Goal: Information Seeking & Learning: Learn about a topic

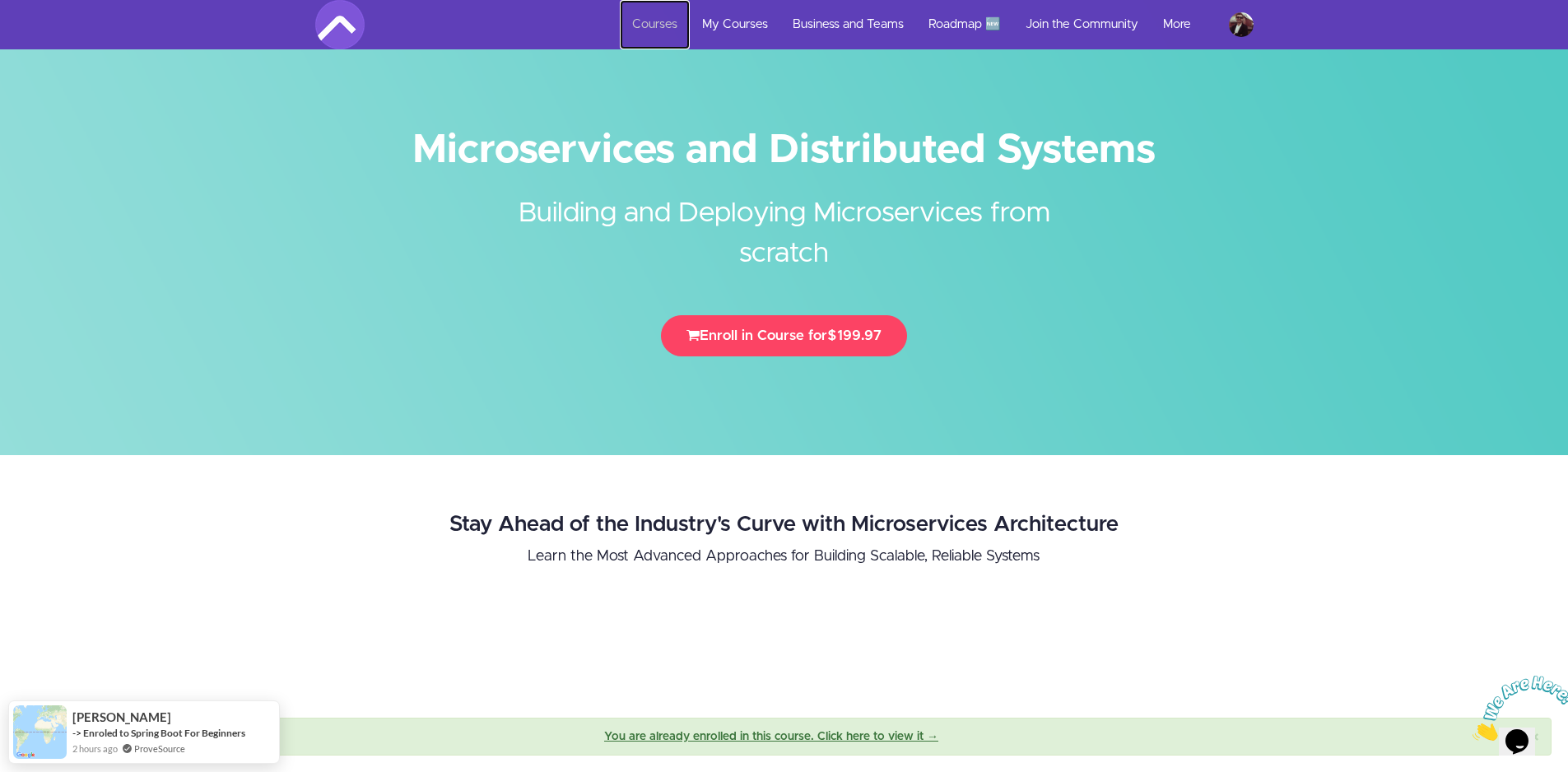
click at [662, 23] on link "Courses" at bounding box center [654, 24] width 70 height 49
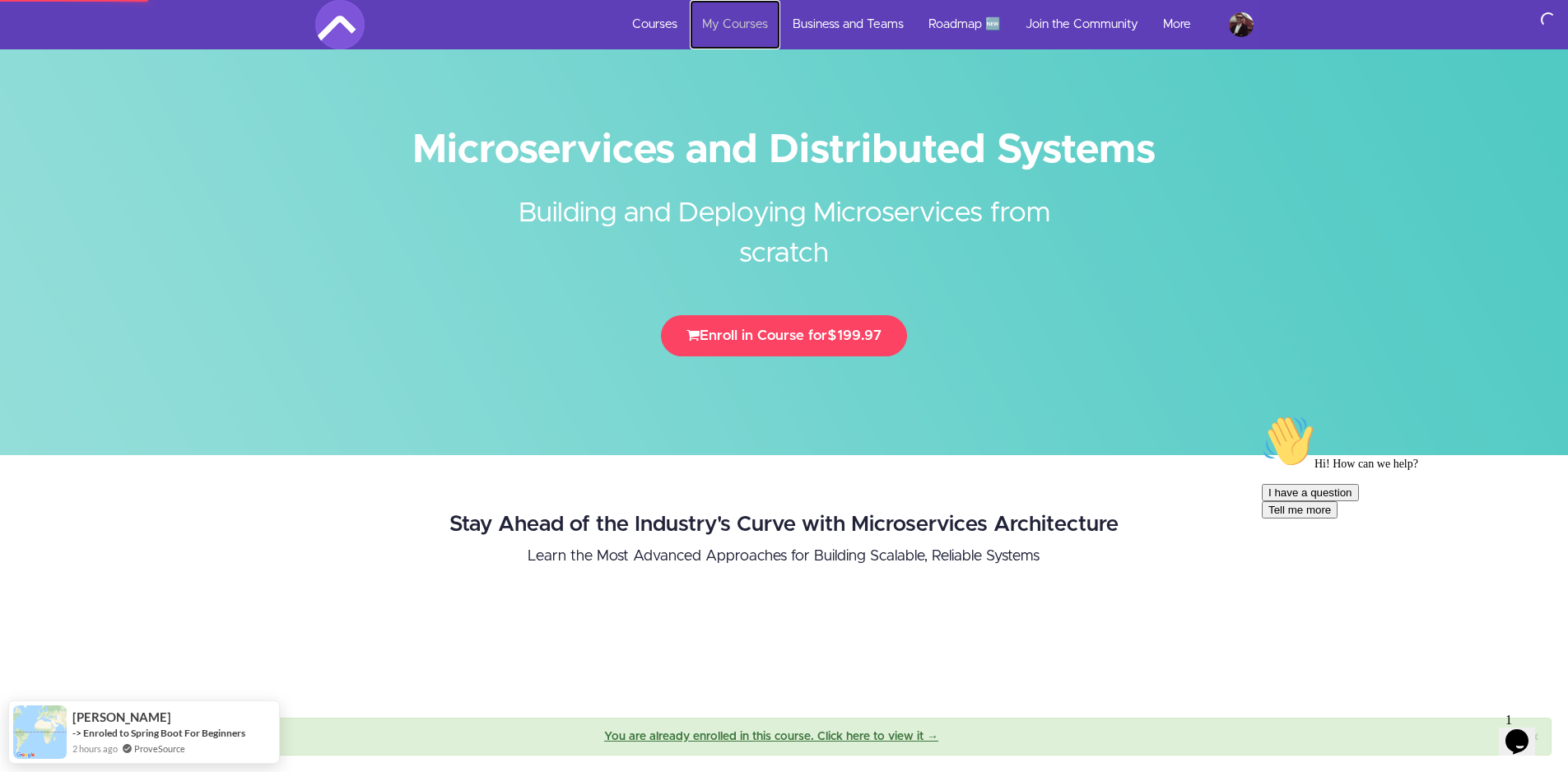
click at [745, 22] on link "My Courses" at bounding box center [735, 24] width 90 height 49
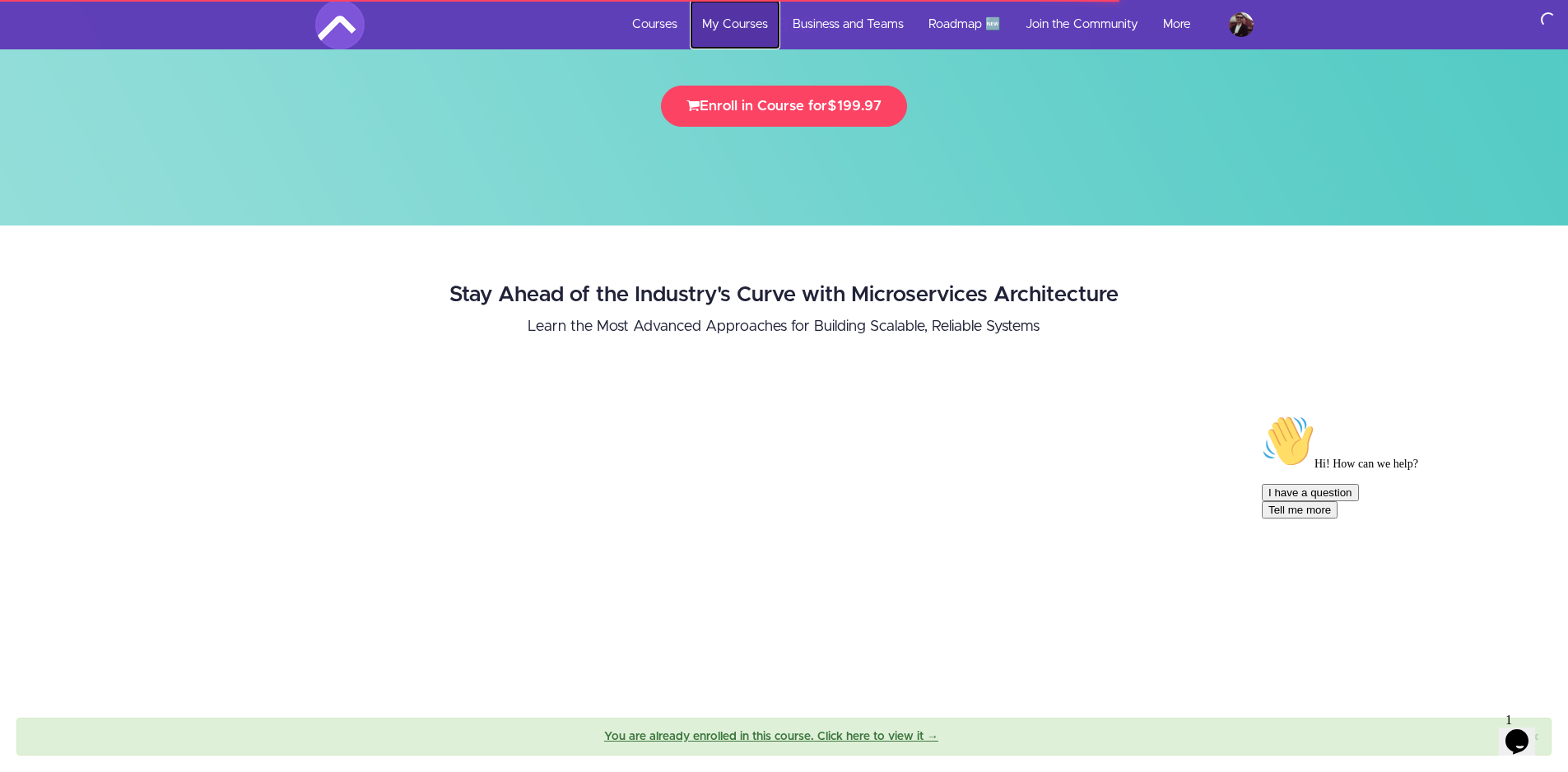
scroll to position [329, 0]
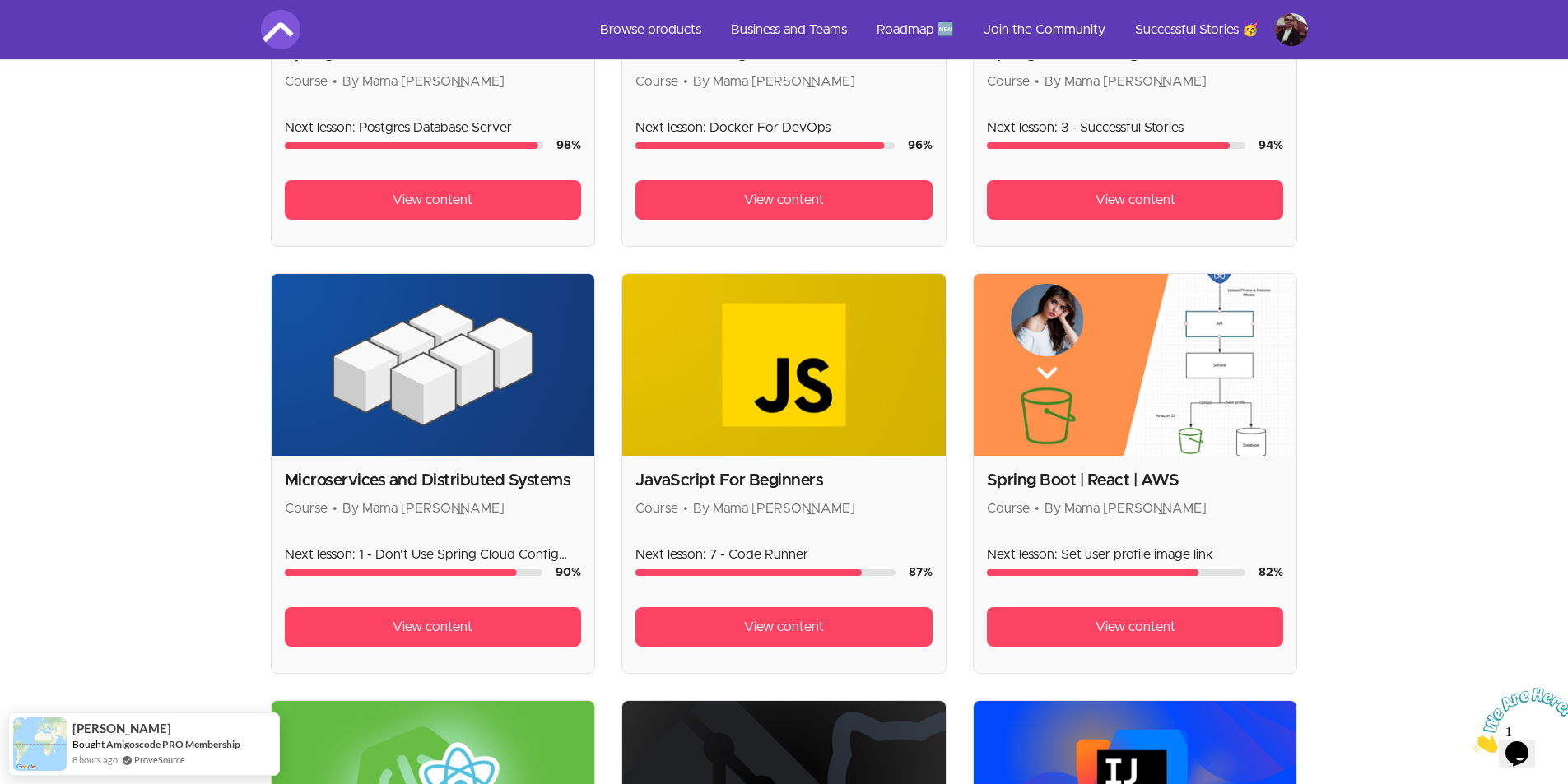
scroll to position [658, 0]
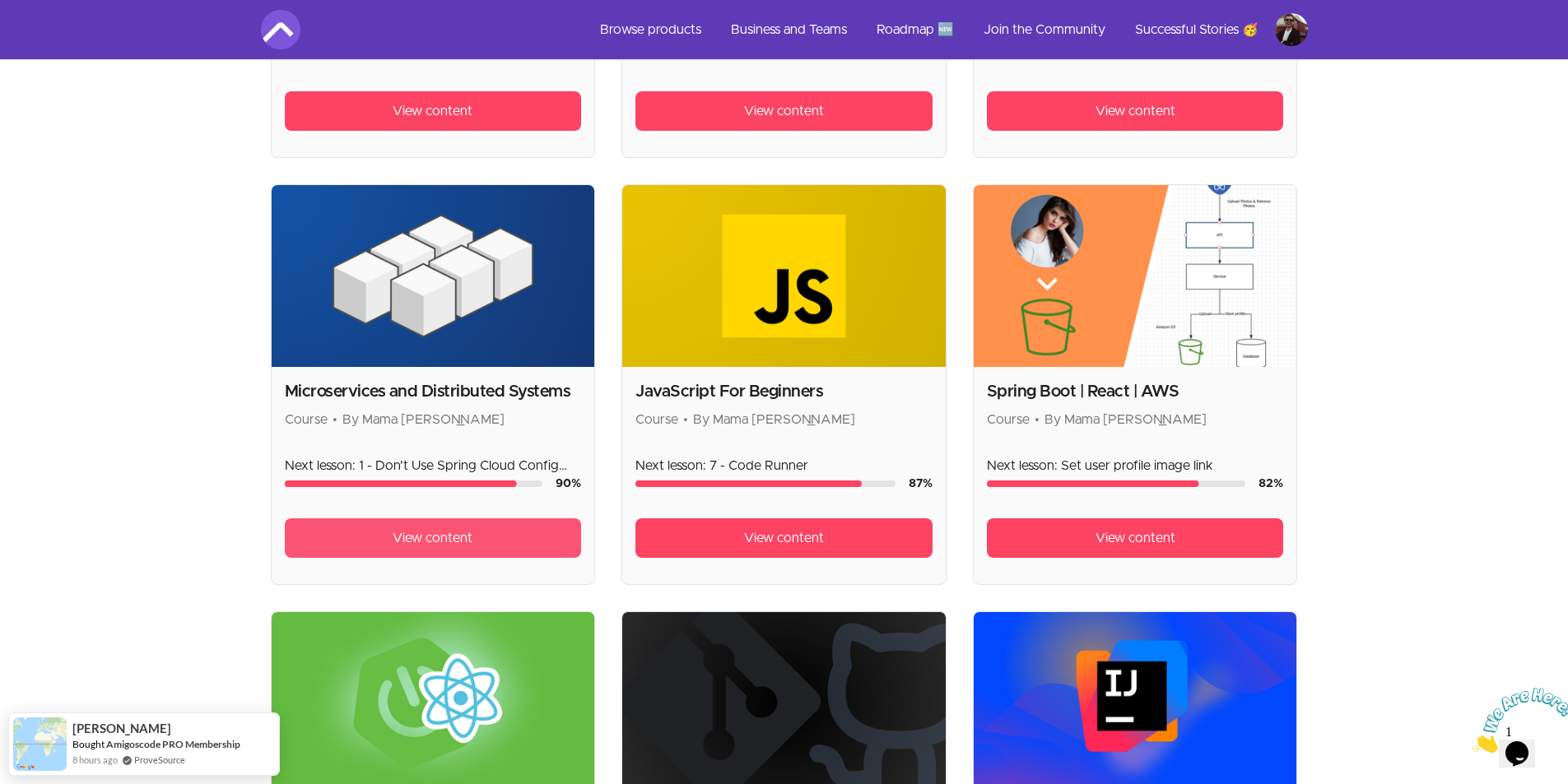
click at [390, 546] on link "View content" at bounding box center [433, 539] width 297 height 40
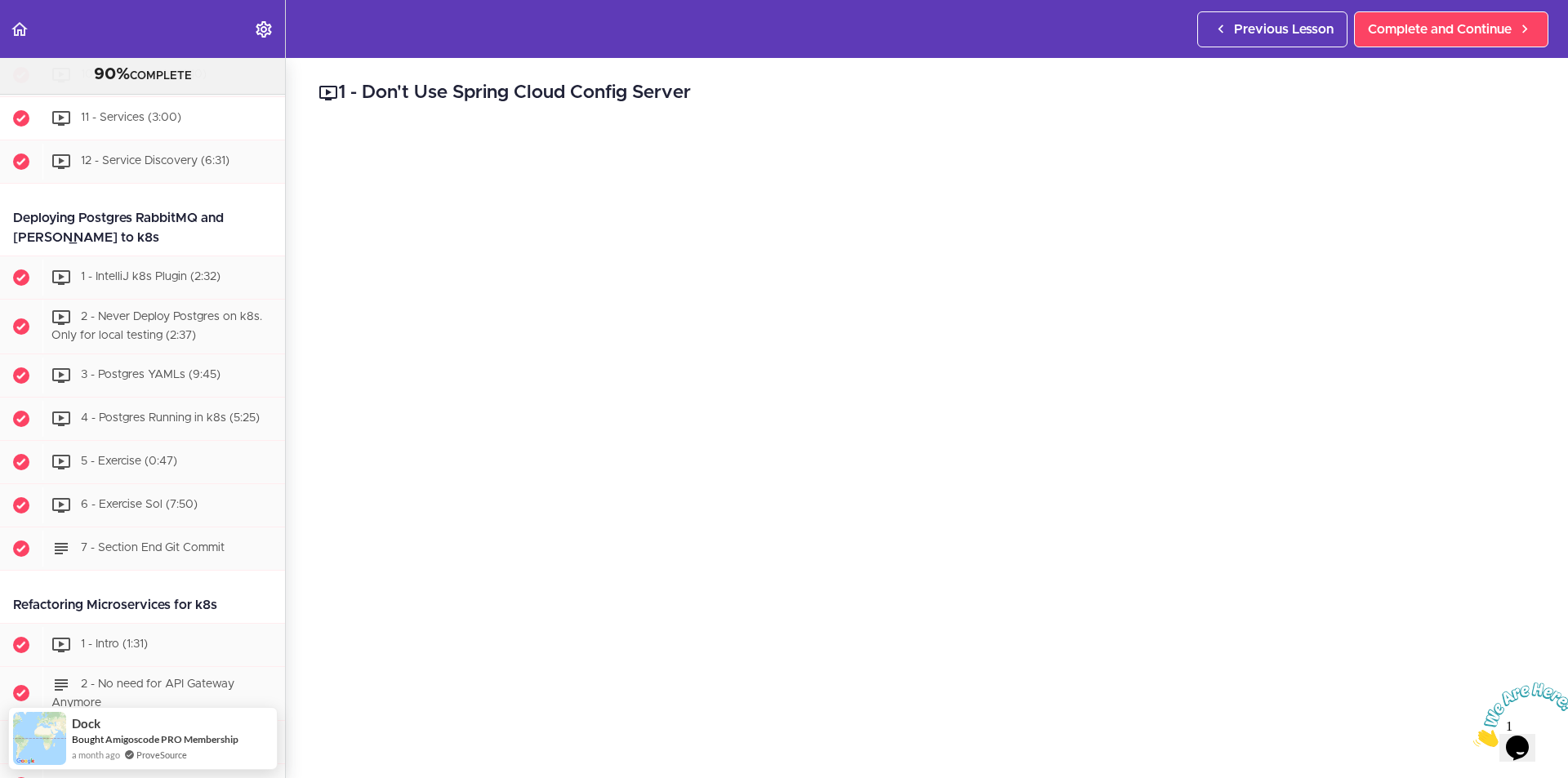
scroll to position [5693, 0]
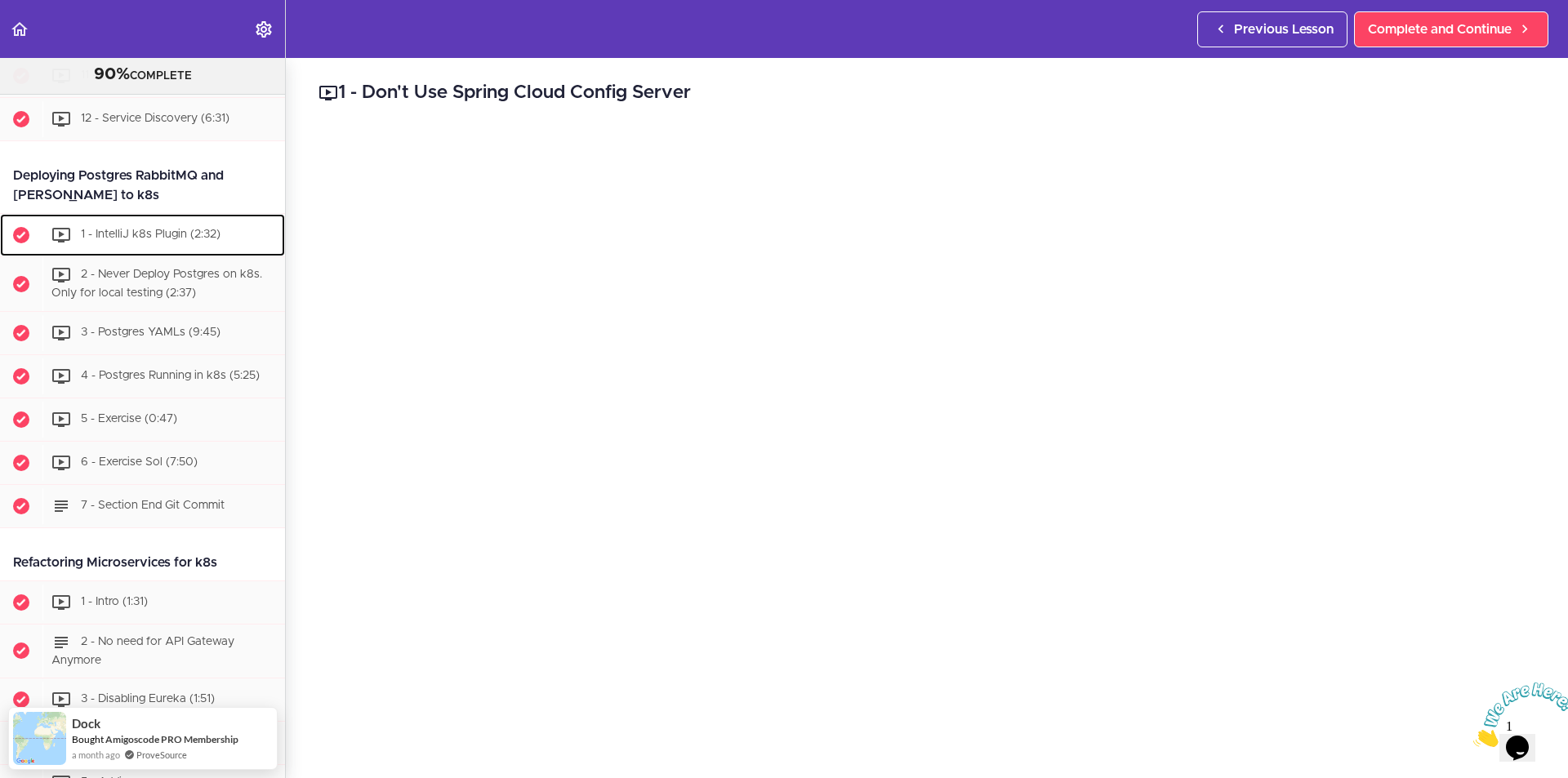
click at [144, 253] on div "1 - IntelliJ k8s Plugin (2:32)" at bounding box center [164, 235] width 243 height 36
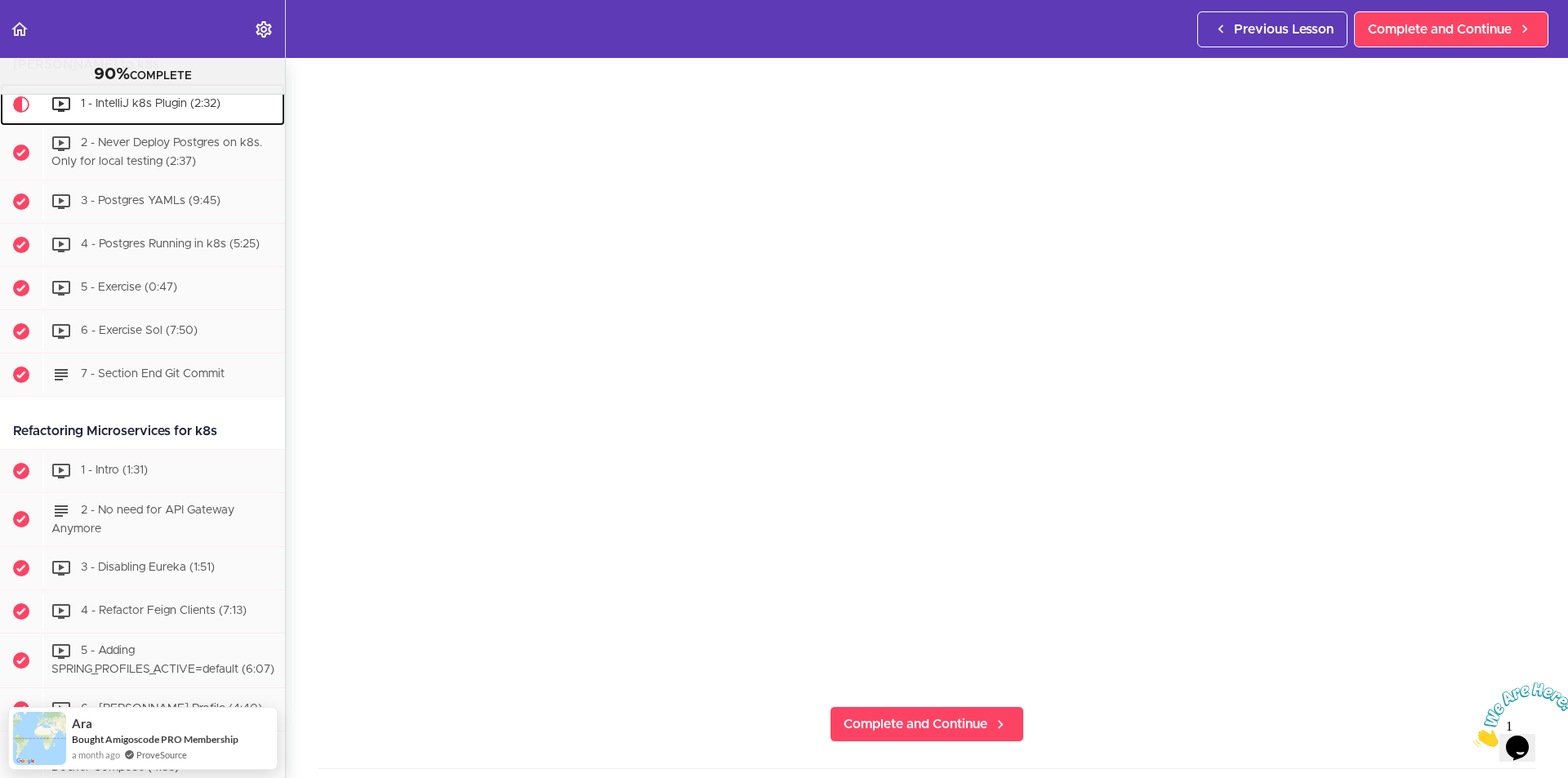
scroll to position [164, 0]
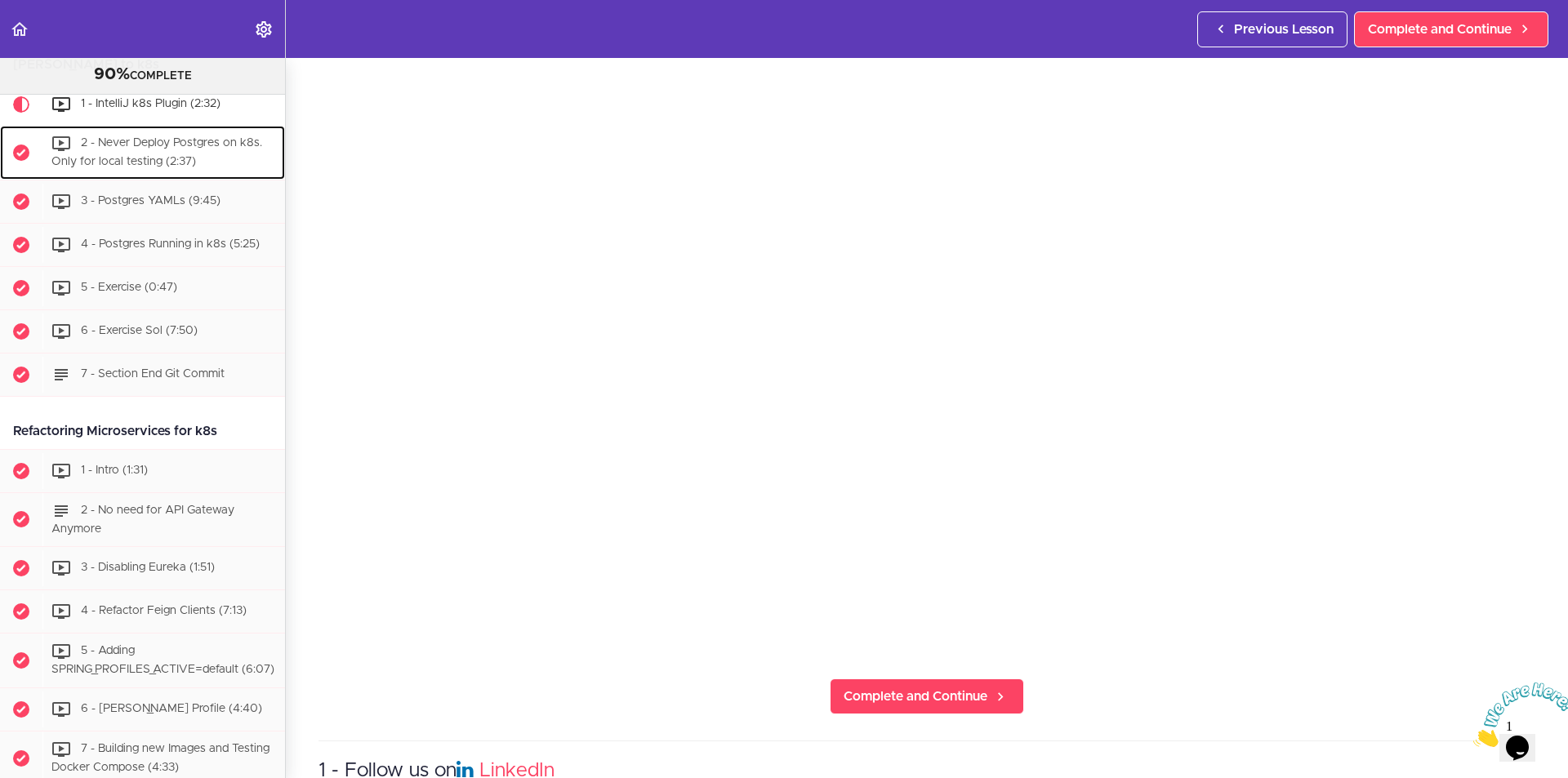
click at [119, 180] on div "2 - Never Deploy Postgres on k8s. Only for local testing (2:37)" at bounding box center [164, 152] width 243 height 54
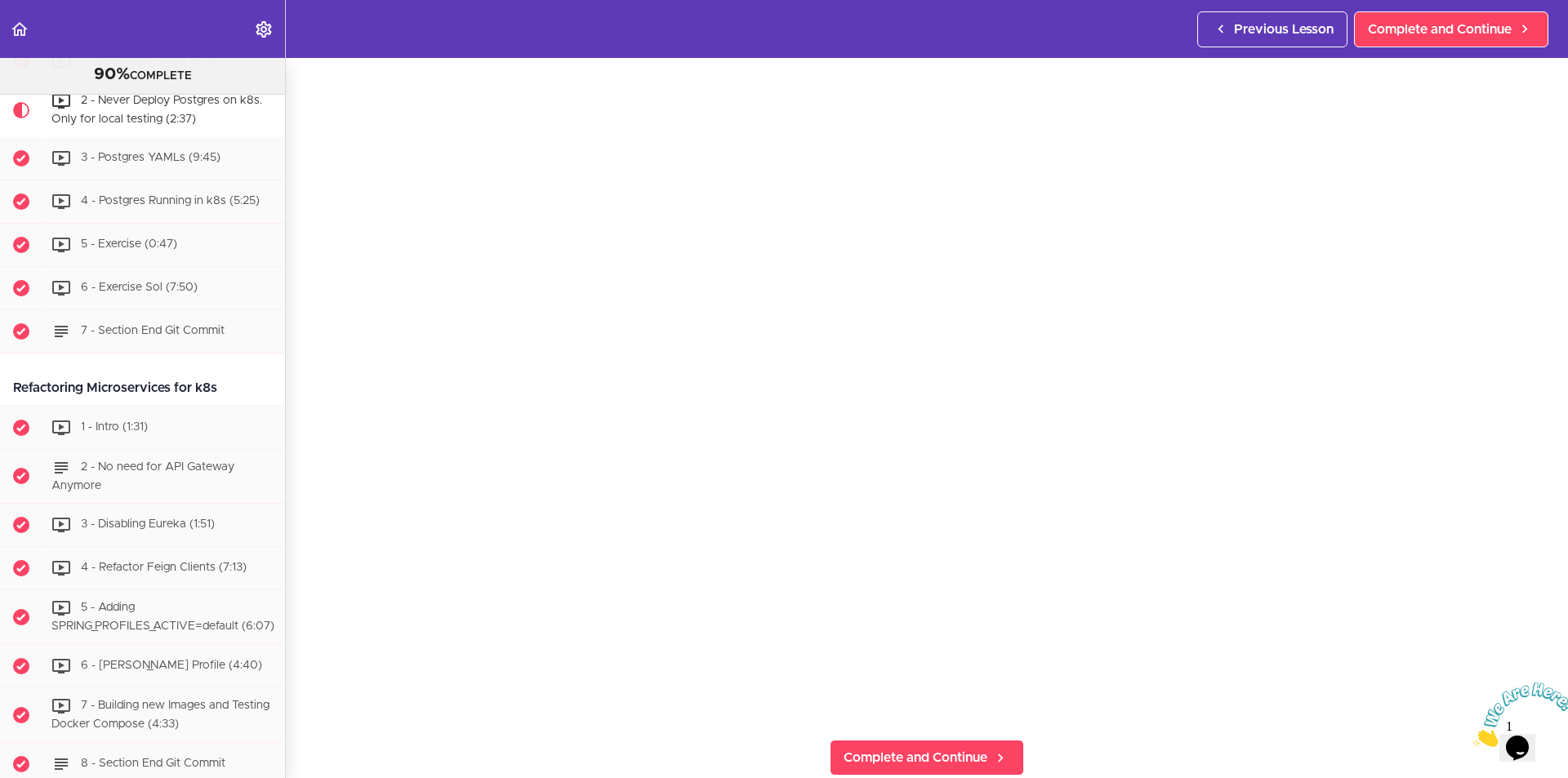
scroll to position [102, 0]
click at [103, 164] on span "3 - Postgres YAMLs (9:45)" at bounding box center [151, 157] width 139 height 11
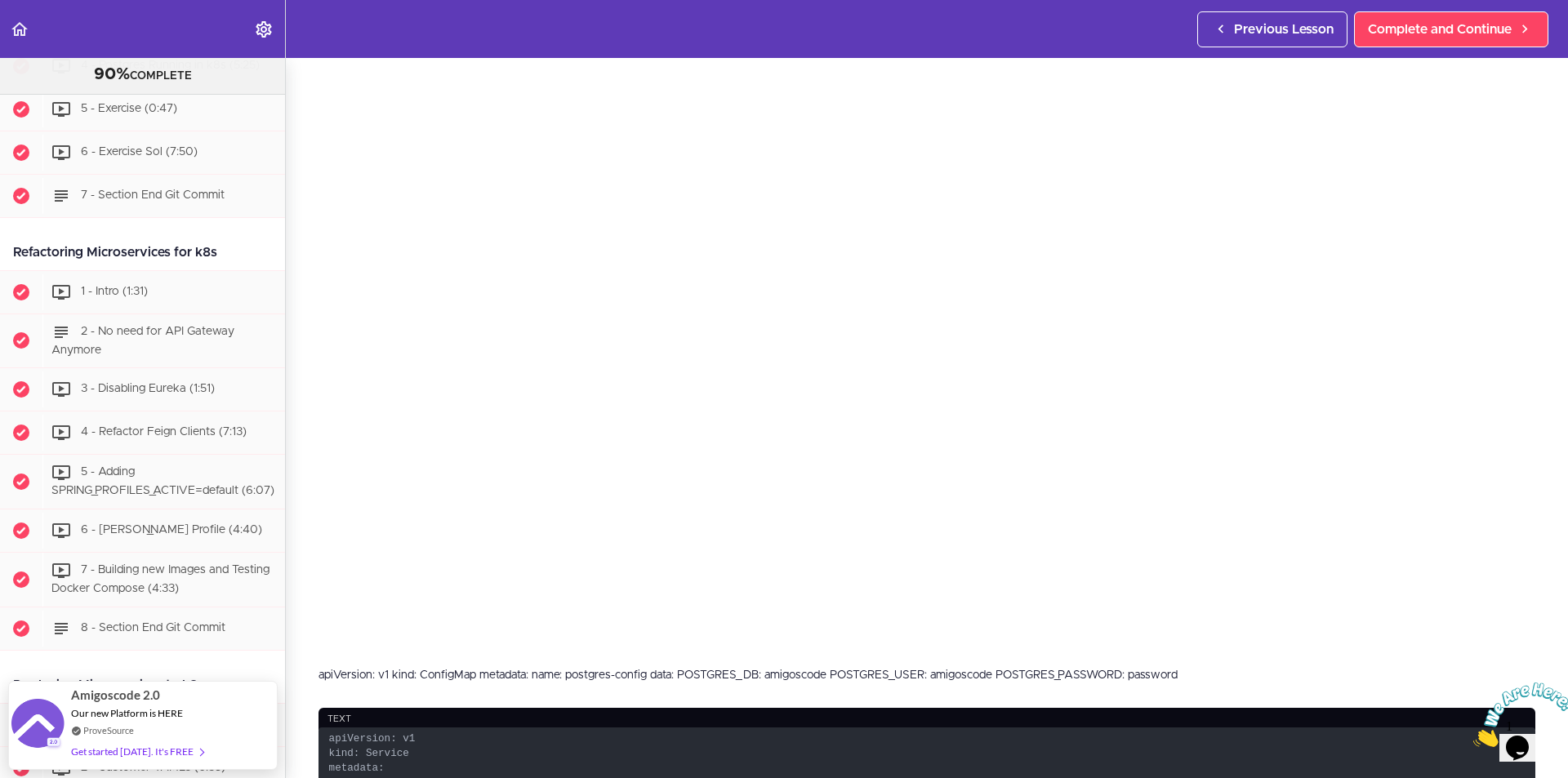
scroll to position [245, 0]
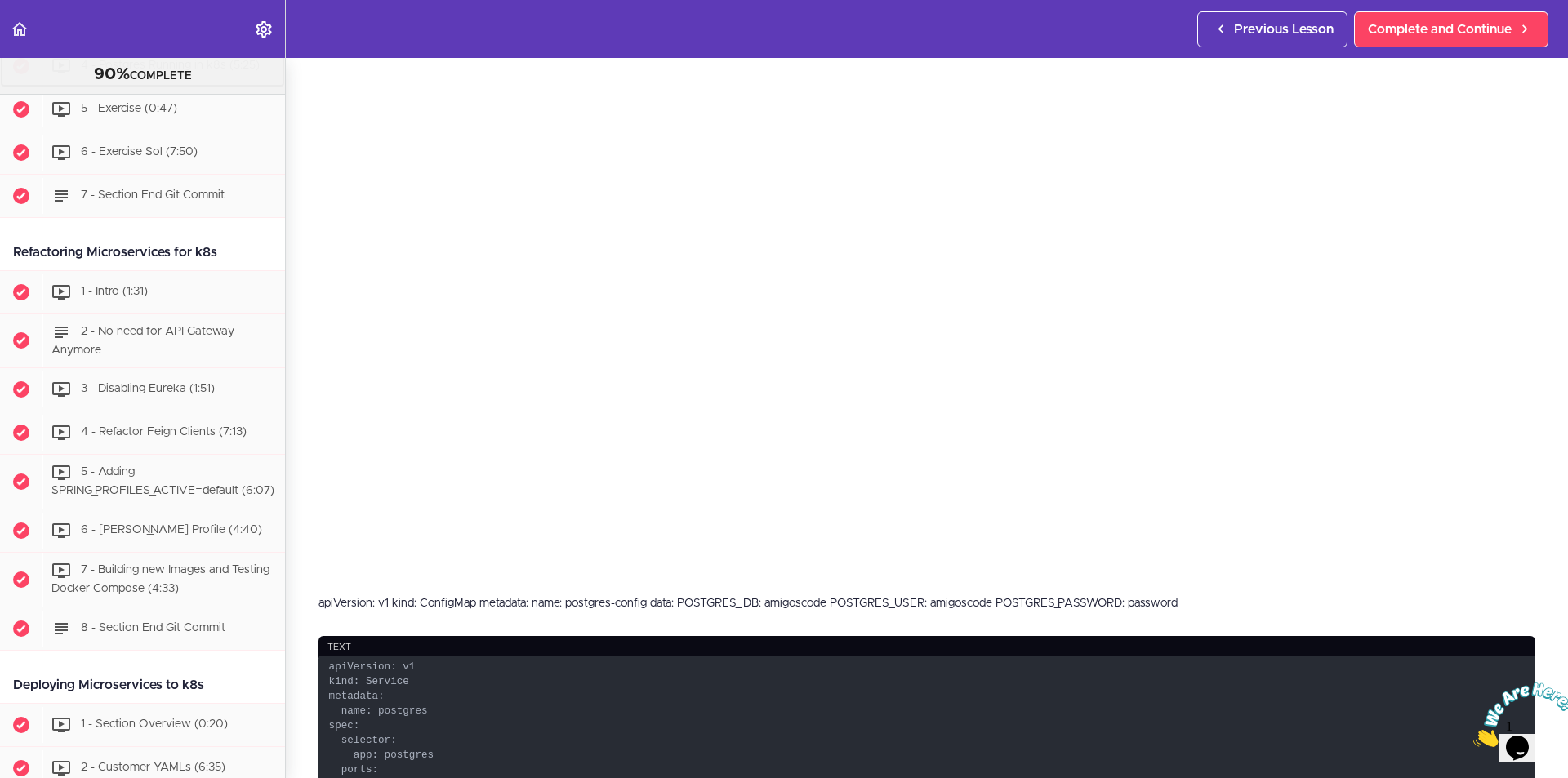
click at [135, 84] on div "4 - Postgres Running in k8s (5:25)" at bounding box center [164, 66] width 243 height 36
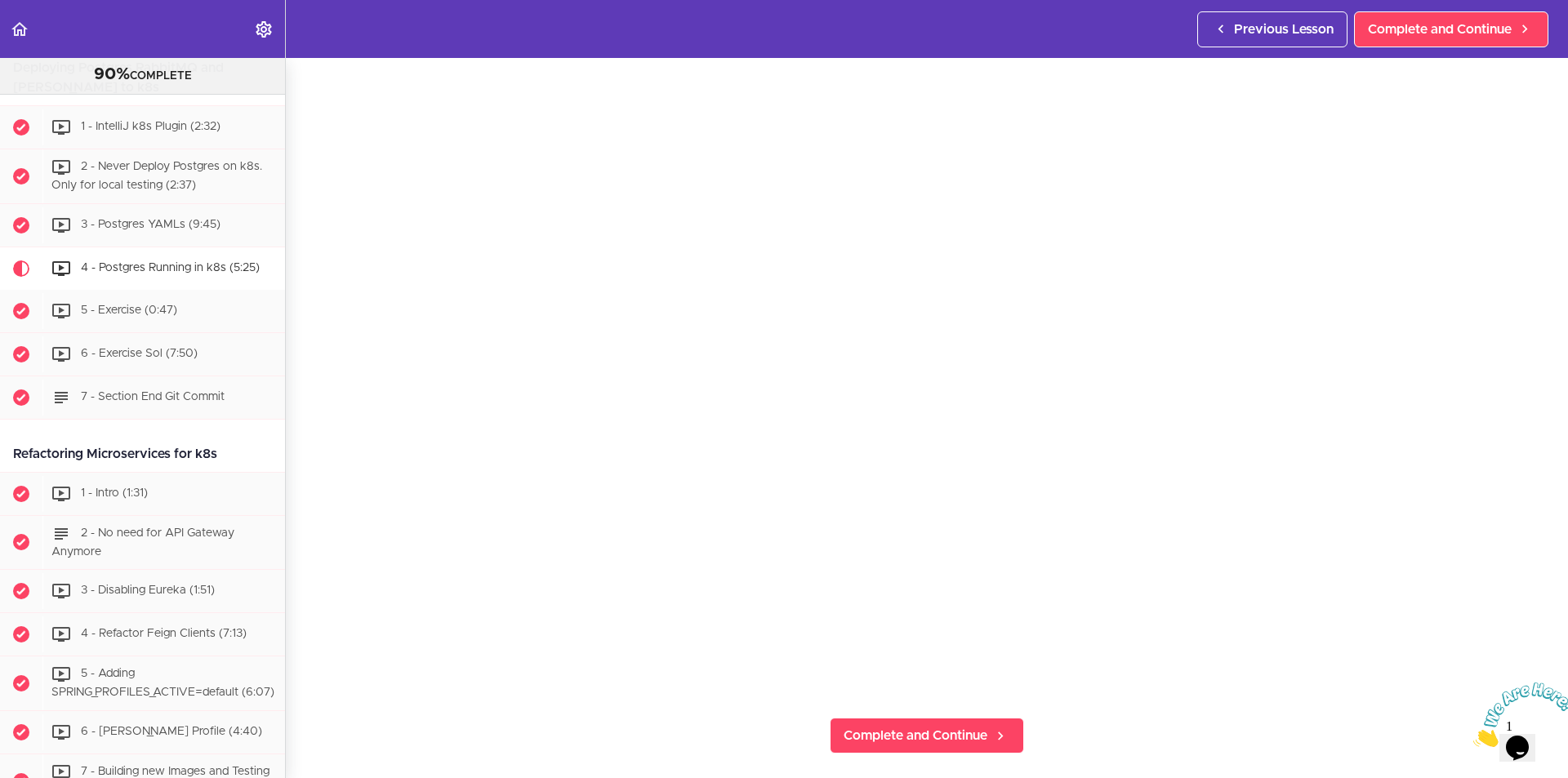
scroll to position [164, 0]
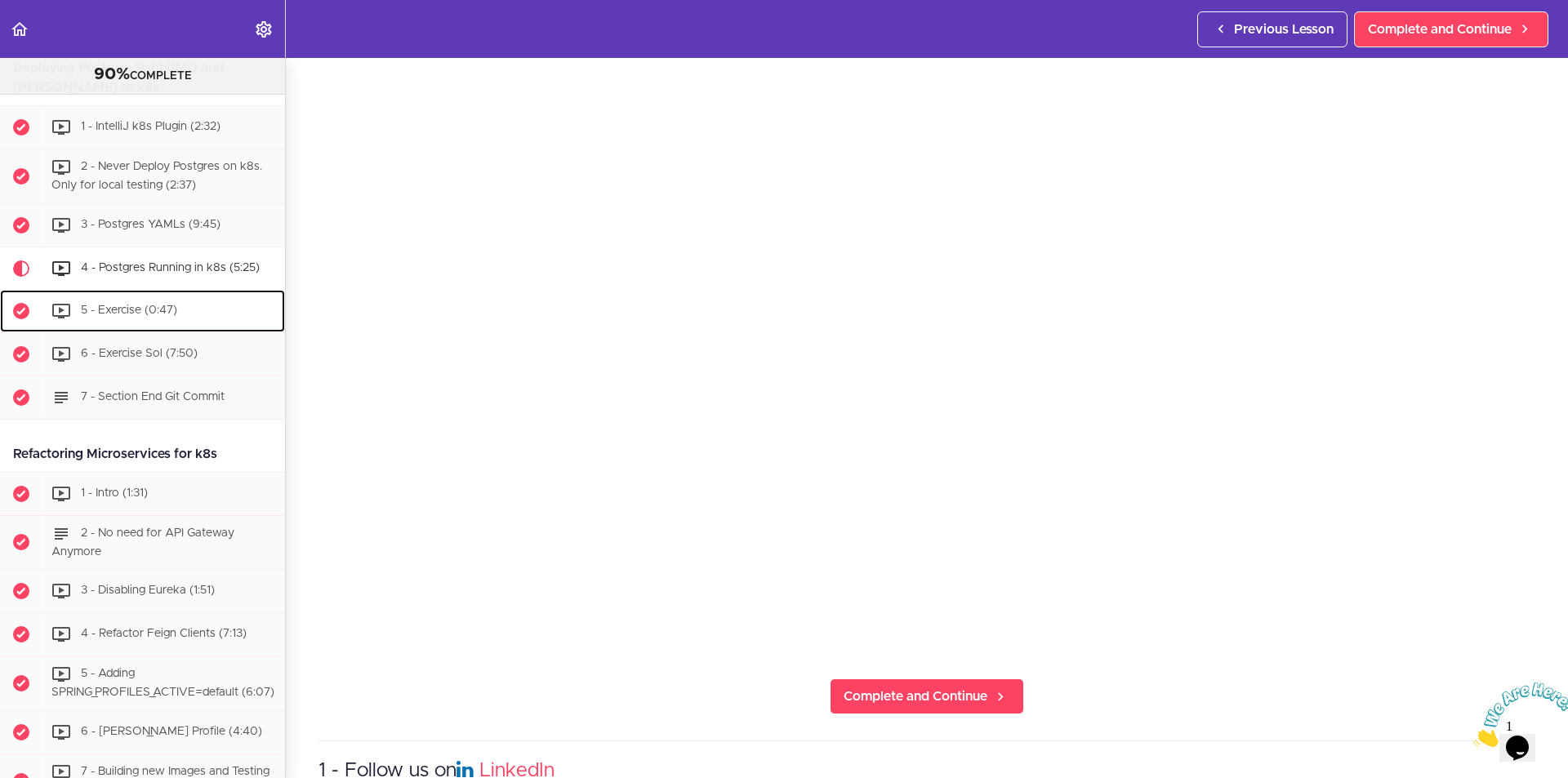
click at [144, 316] on span "5 - Exercise (0:47)" at bounding box center [129, 310] width 96 height 11
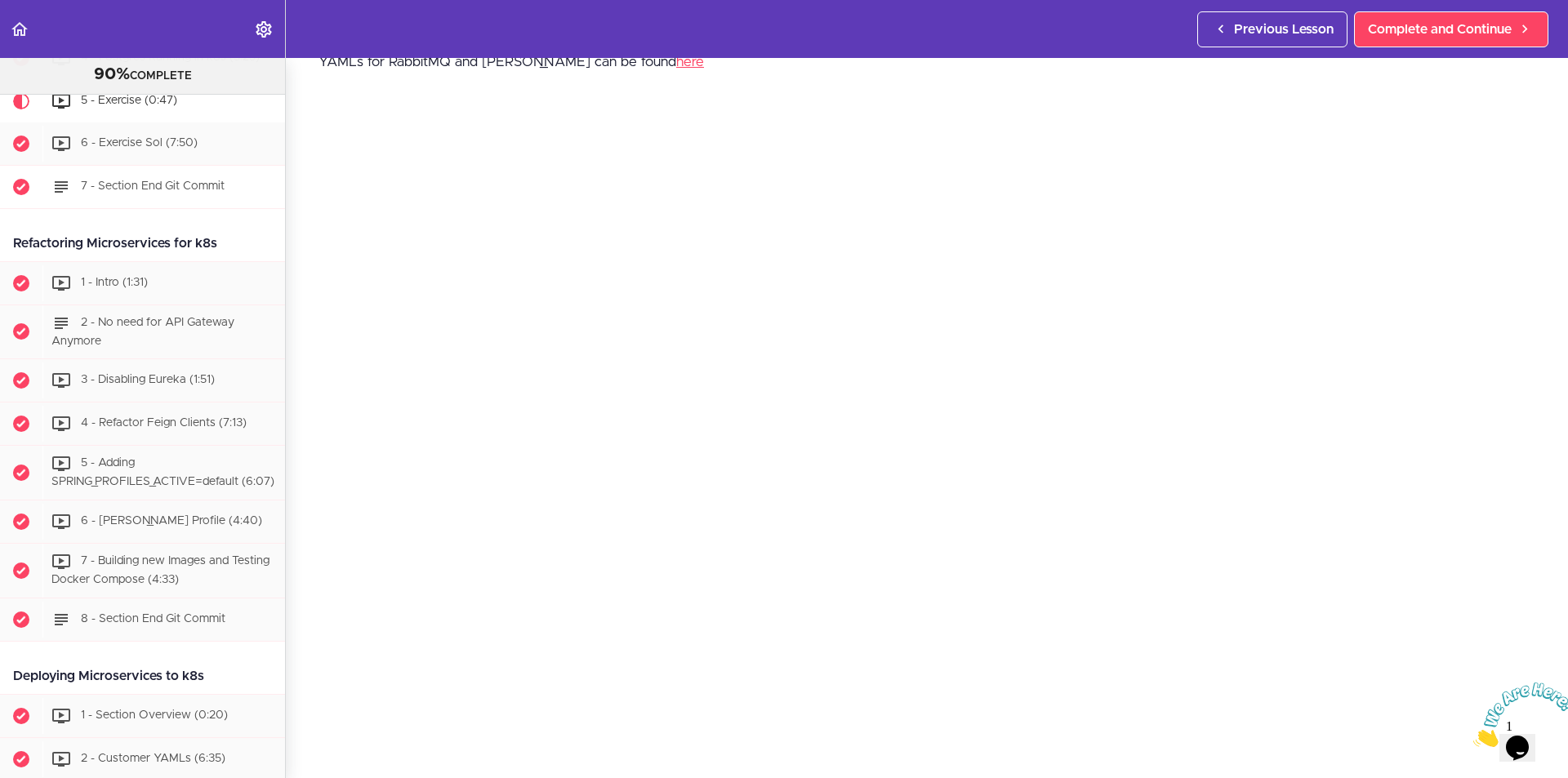
scroll to position [6007, 0]
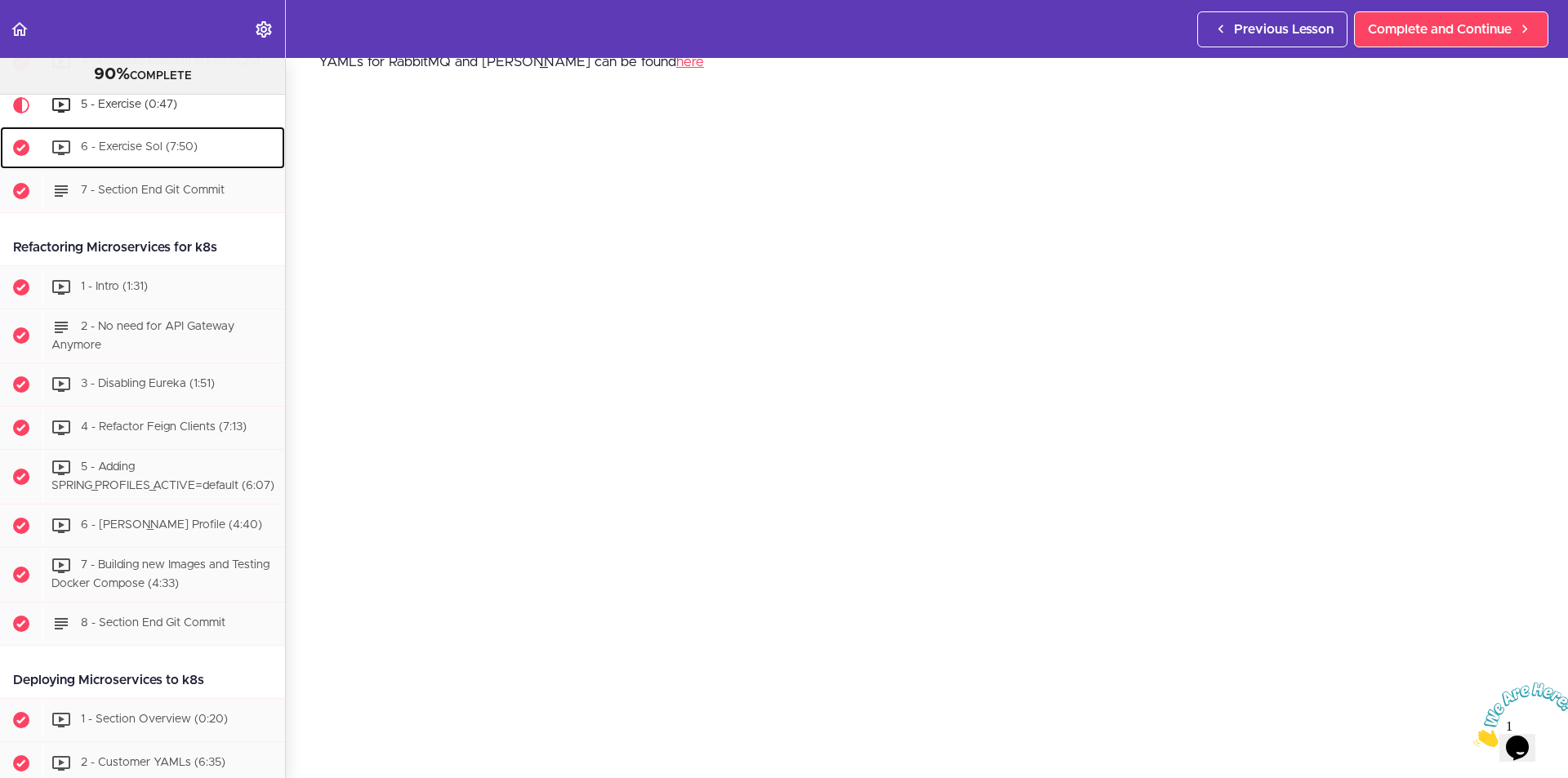
click at [136, 152] on span "6 - Exercise Sol (7:50)" at bounding box center [139, 146] width 117 height 11
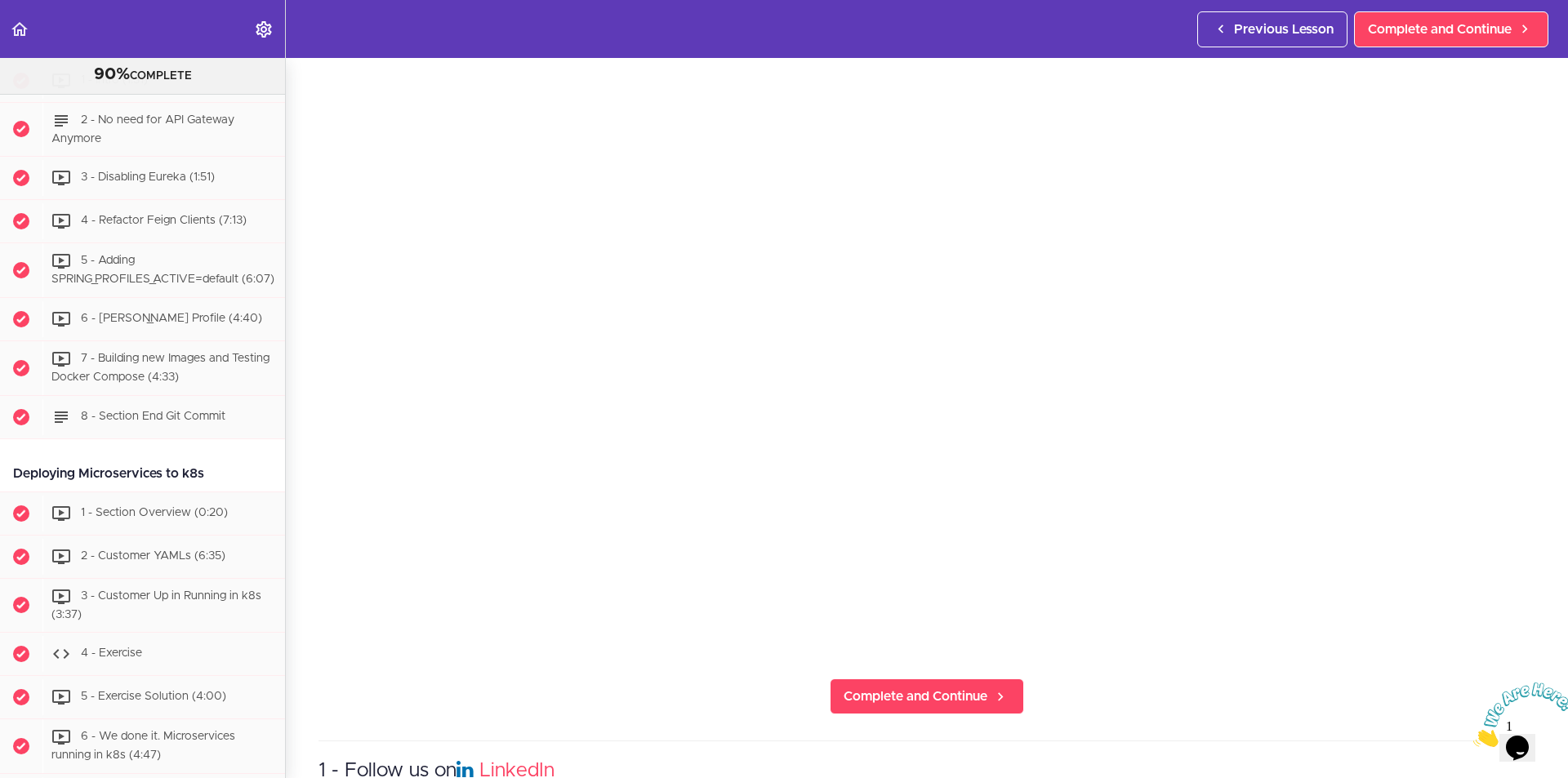
scroll to position [82, 0]
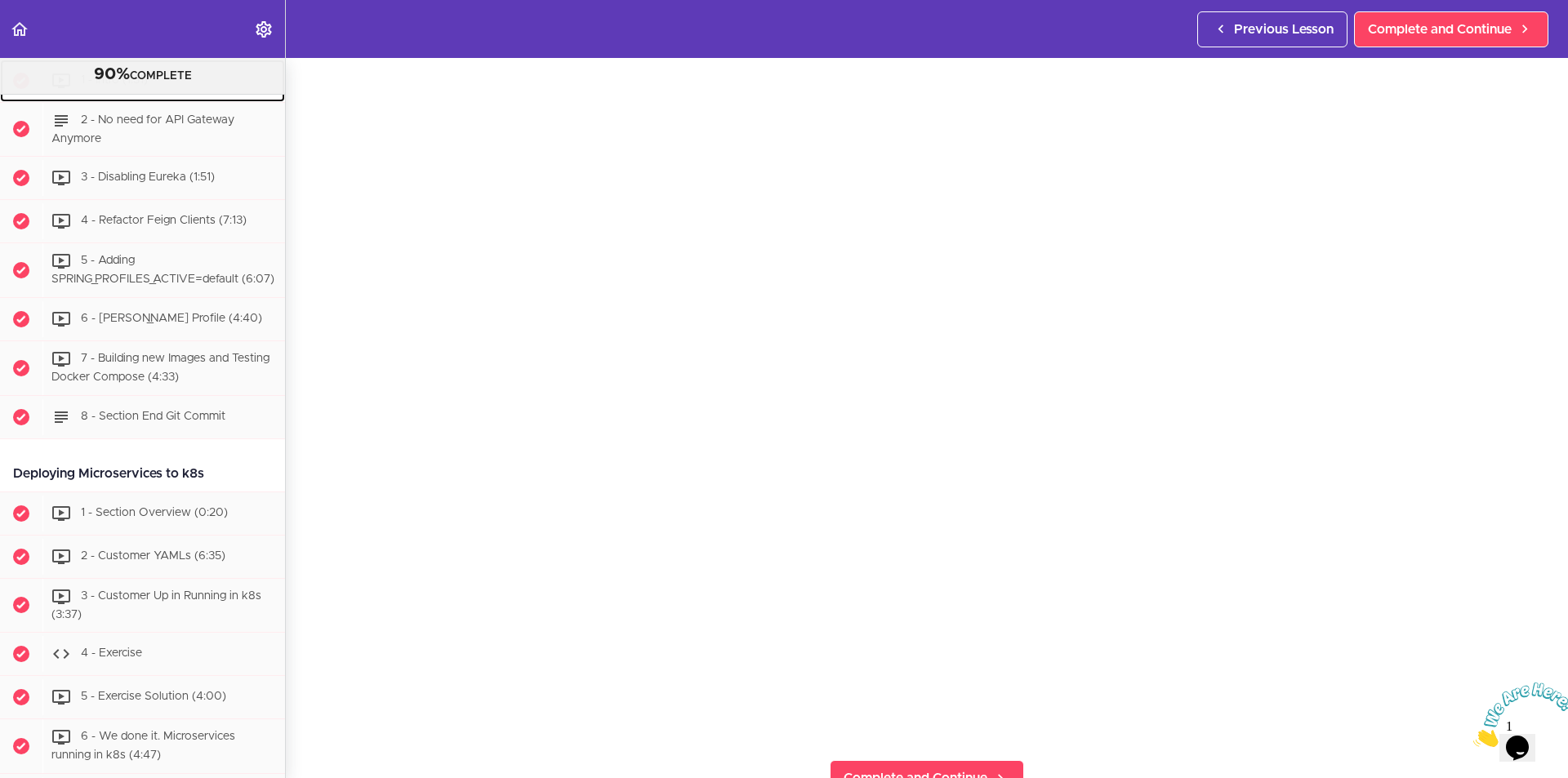
click at [127, 86] on span "1 - Intro (1:31)" at bounding box center [115, 79] width 67 height 11
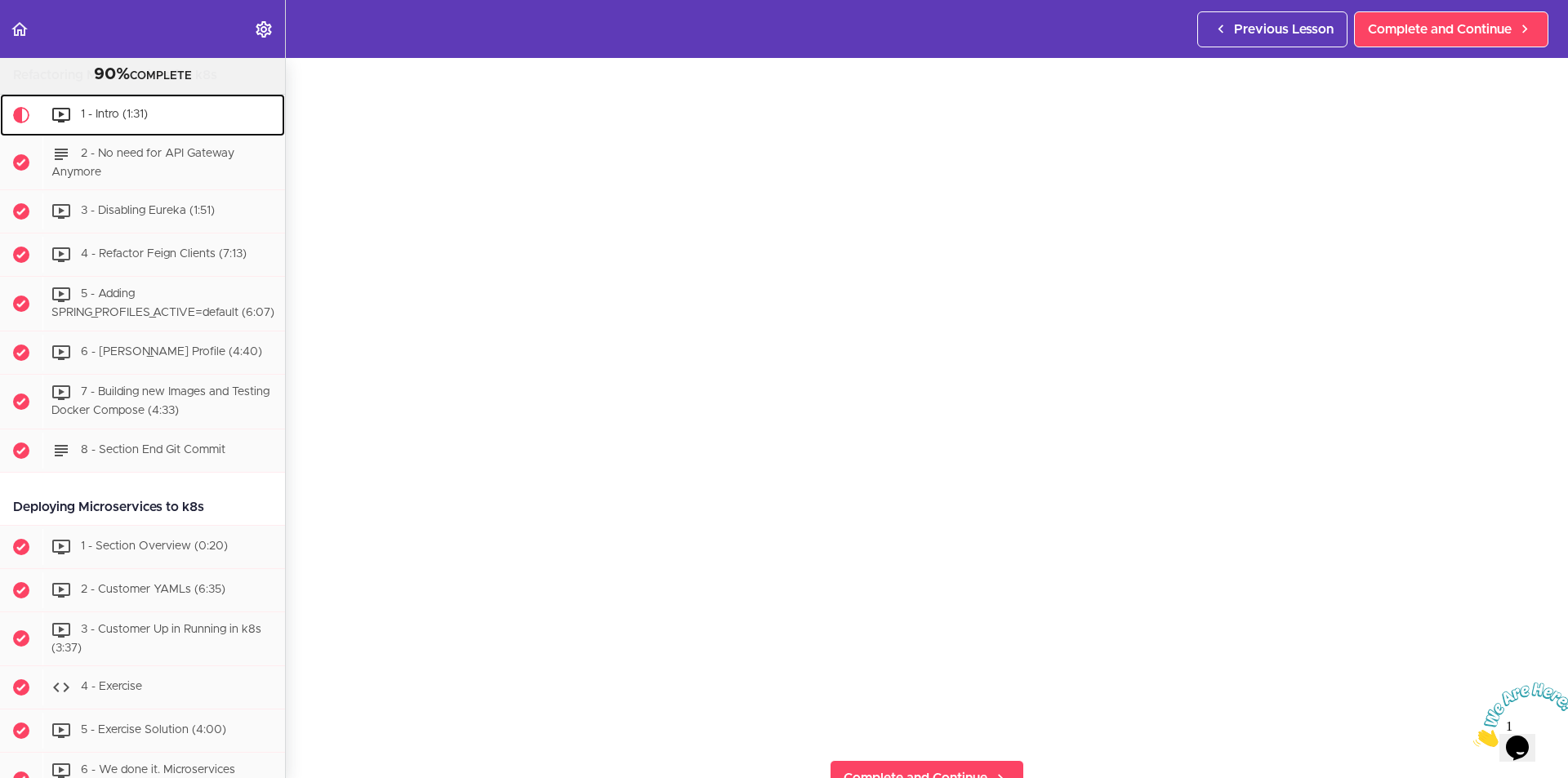
scroll to position [6183, 0]
click at [147, 188] on div "2 - No need for API Gateway Anymore" at bounding box center [164, 161] width 243 height 54
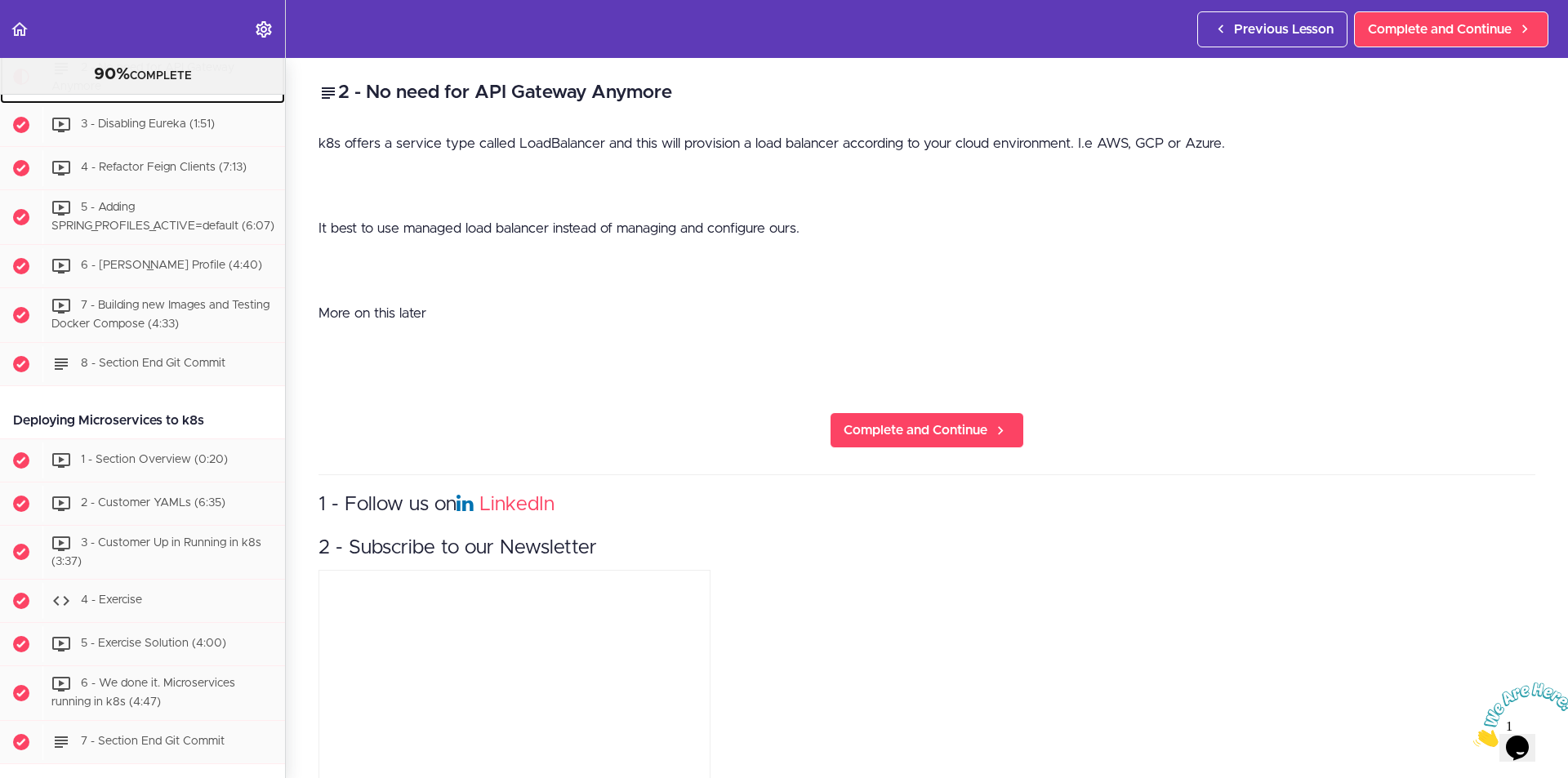
scroll to position [6315, 0]
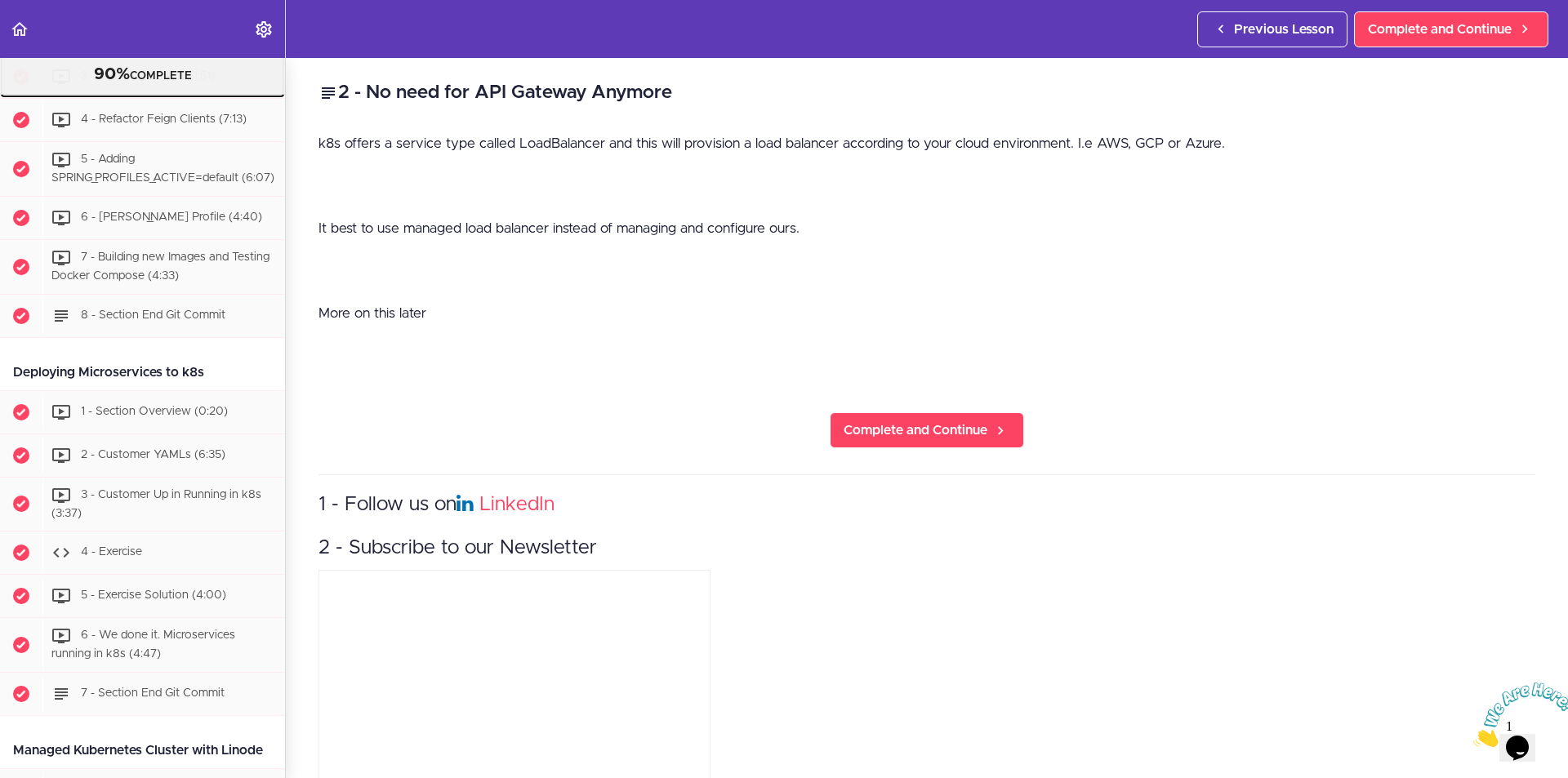
click at [147, 83] on span "3 - Disabling Eureka (1:51)" at bounding box center [148, 77] width 134 height 11
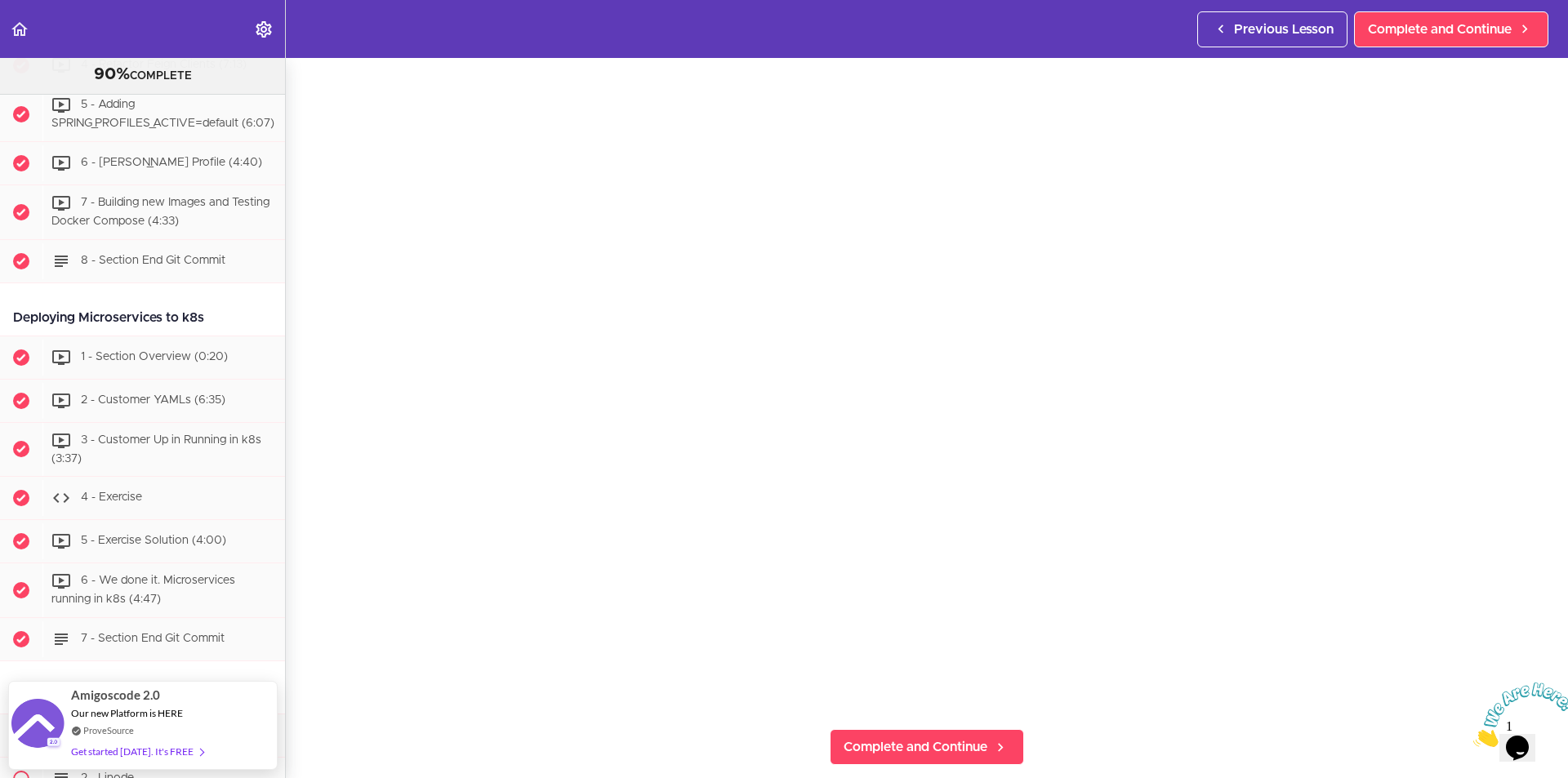
scroll to position [164, 0]
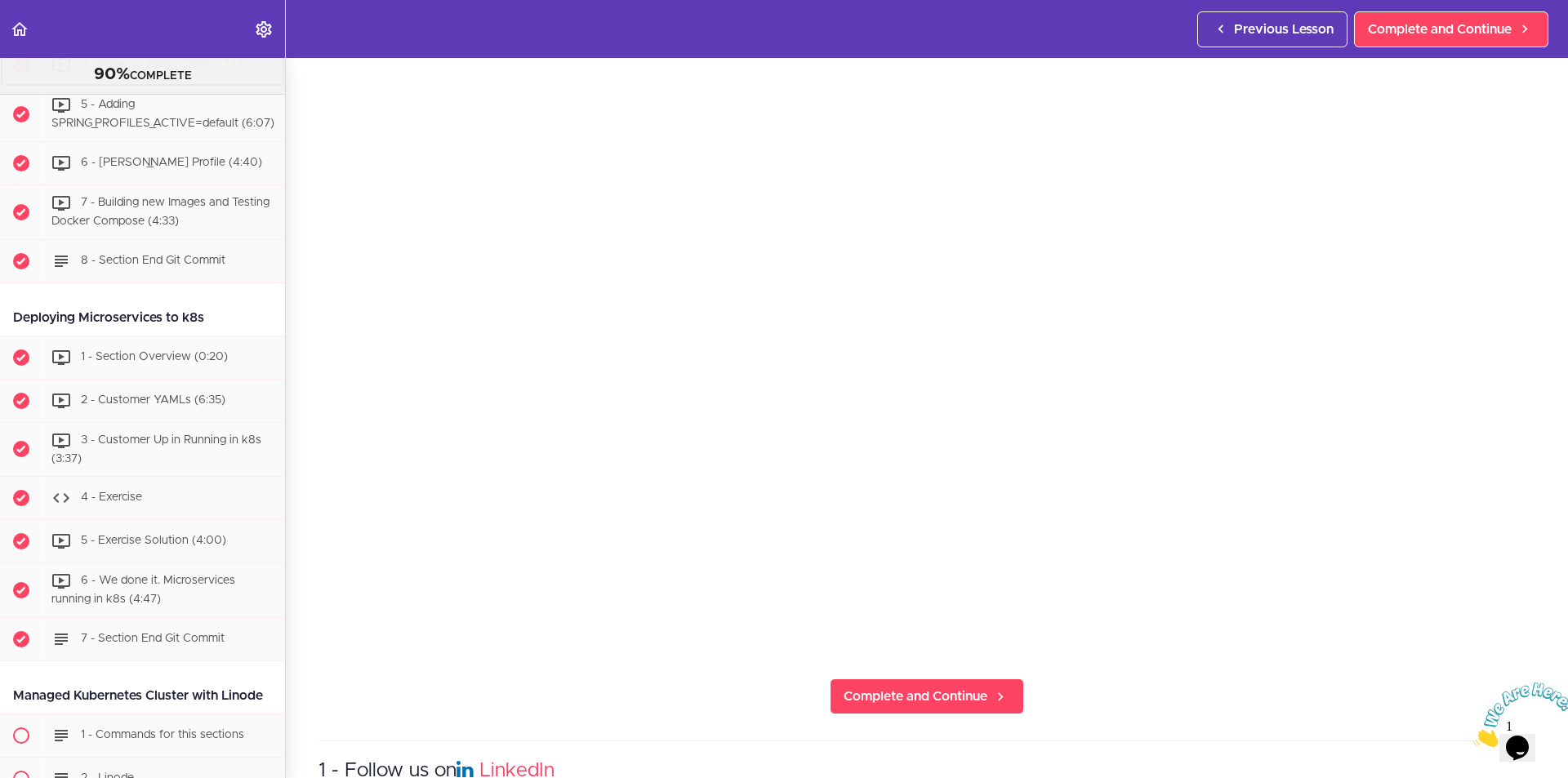
click at [133, 71] on span "4 - Refactor Feign Clients (7:13)" at bounding box center [164, 65] width 166 height 11
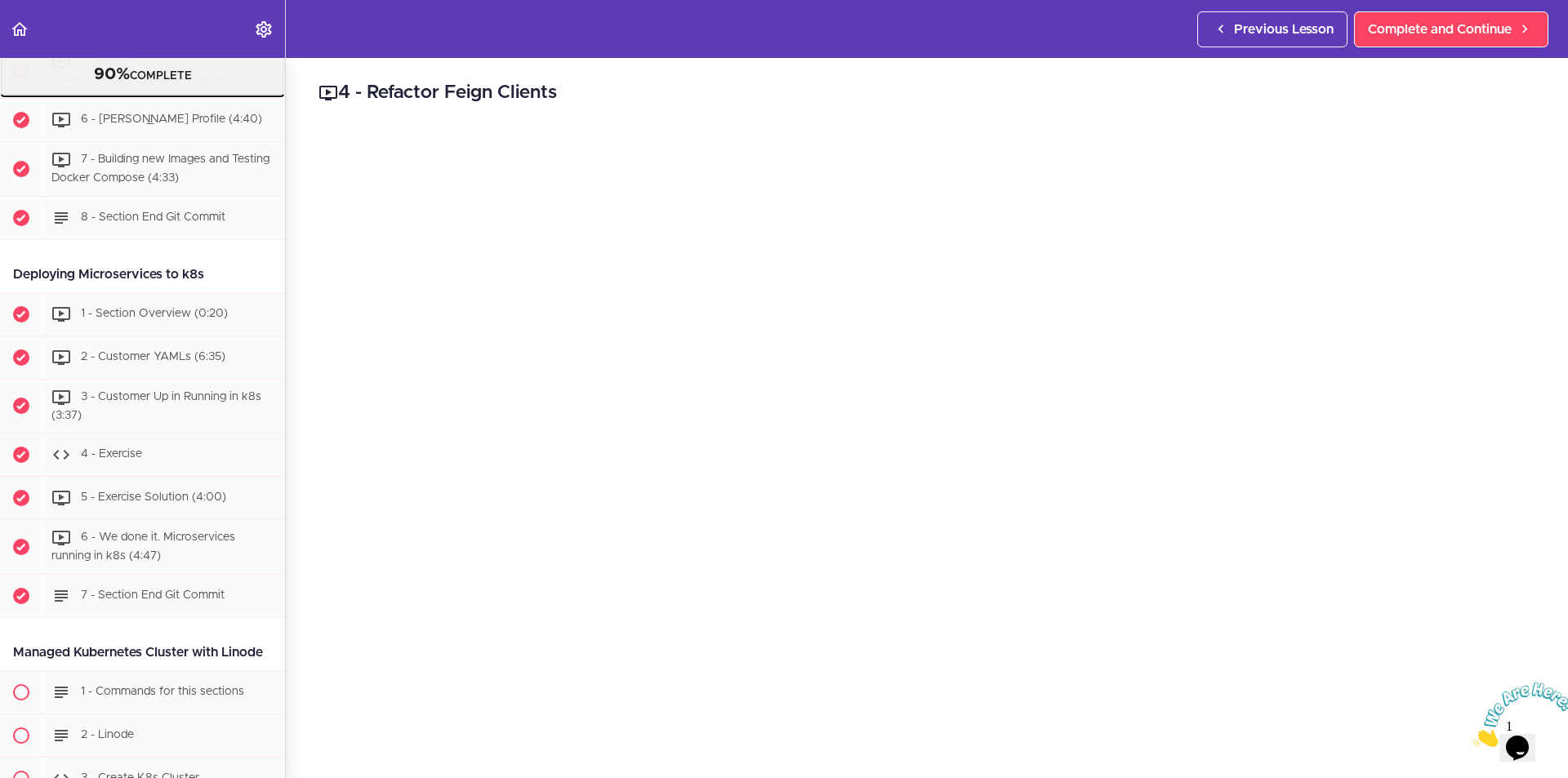
click at [164, 98] on div "5 - Adding SPRING_PROFILES_ACTIVE=default (6:07)" at bounding box center [164, 71] width 243 height 54
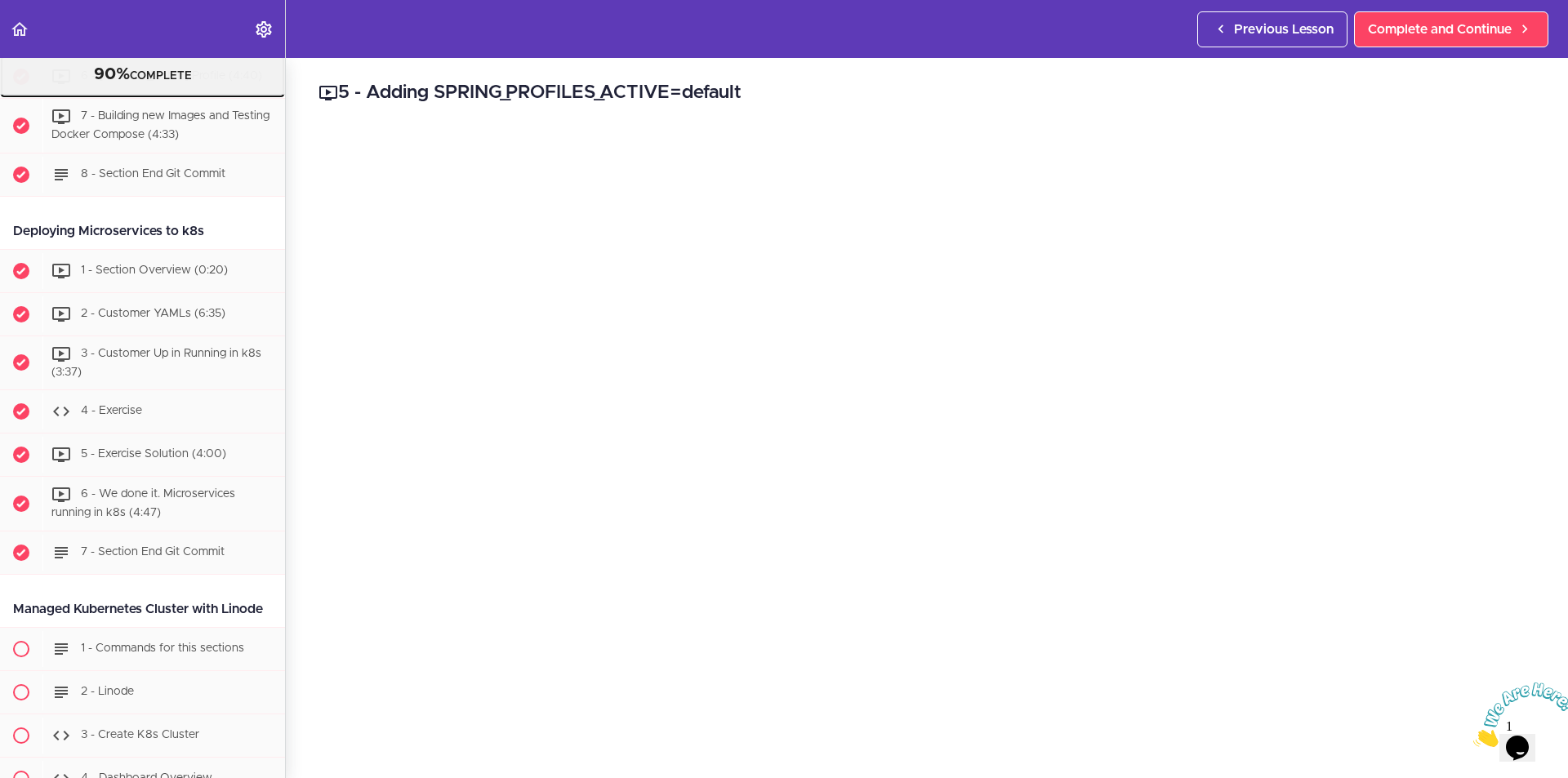
click at [116, 95] on div "6 - [PERSON_NAME] Profile (4:40)" at bounding box center [164, 77] width 243 height 36
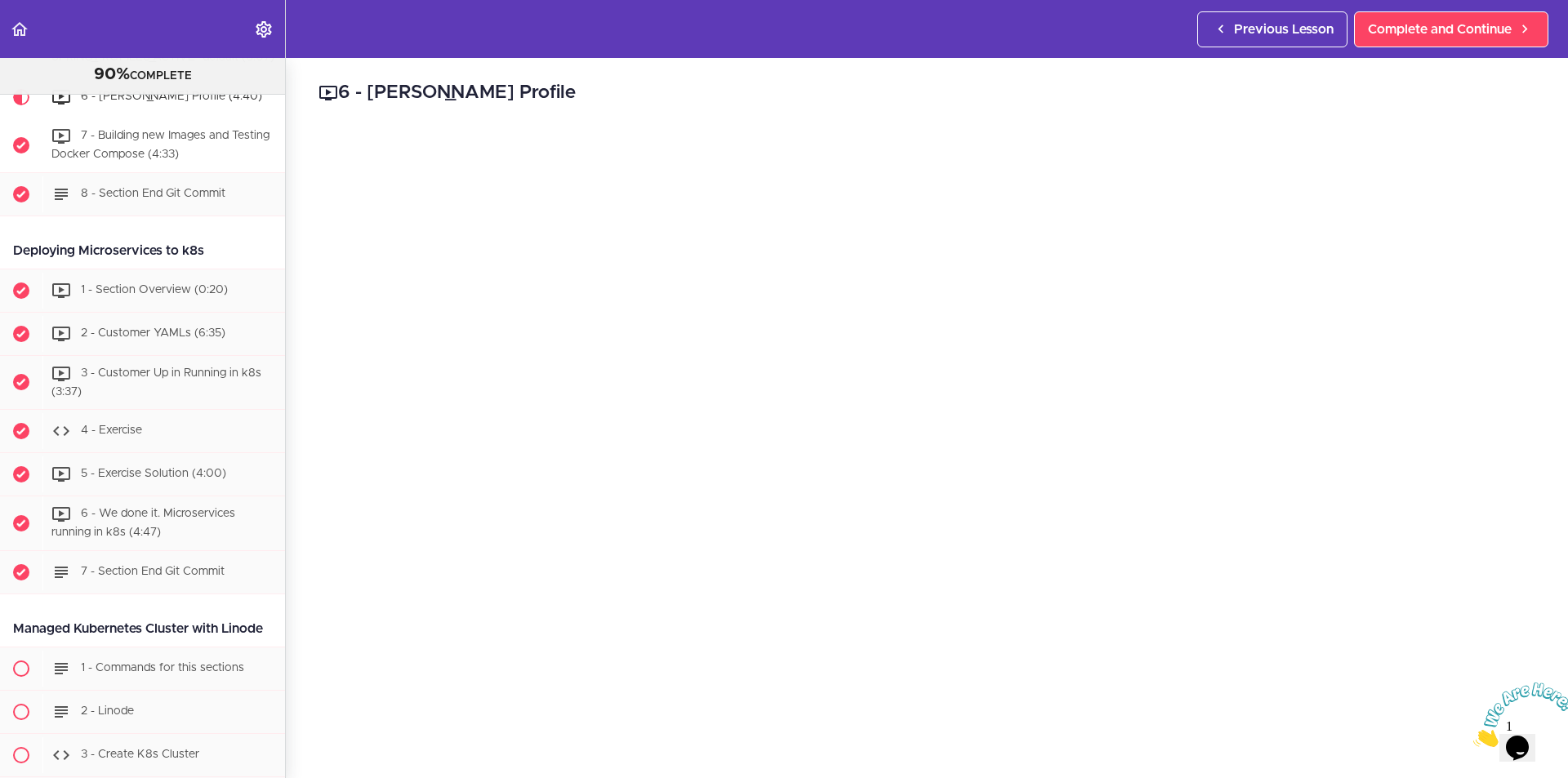
scroll to position [6365, 0]
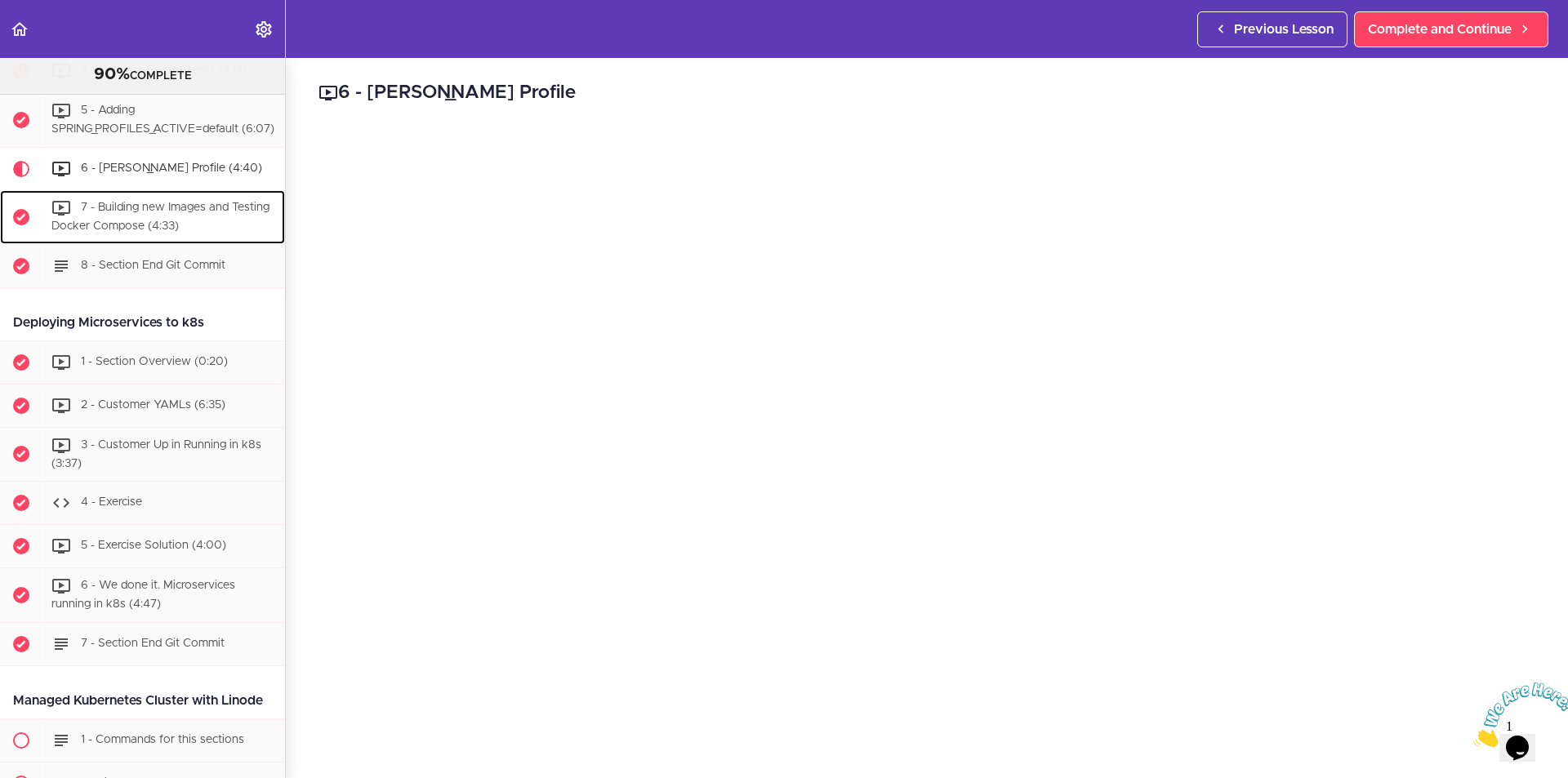
click at [164, 244] on div "7 - Building new Images and Testing Docker Compose (4:33)" at bounding box center [164, 217] width 243 height 54
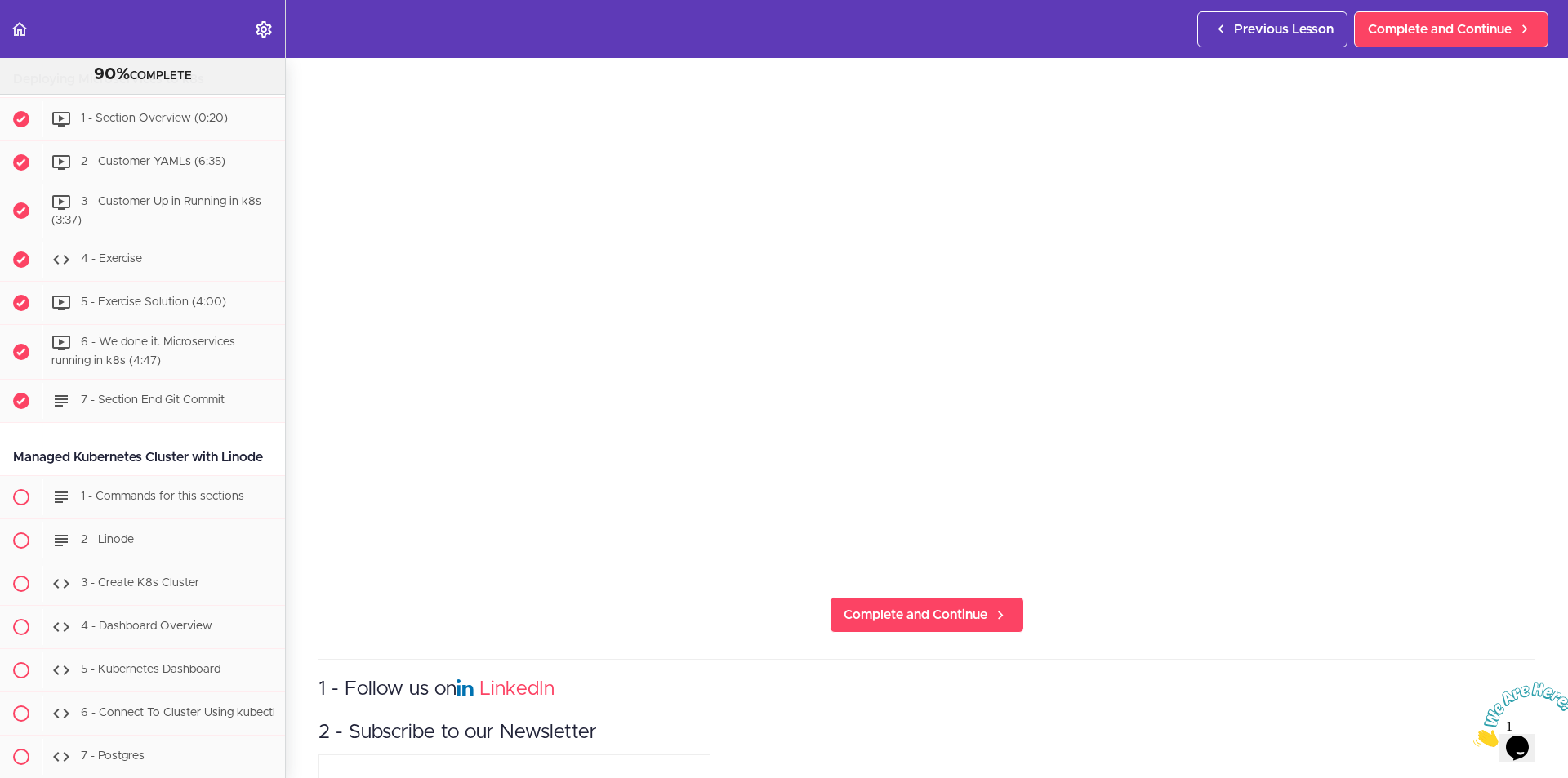
scroll to position [6653, 0]
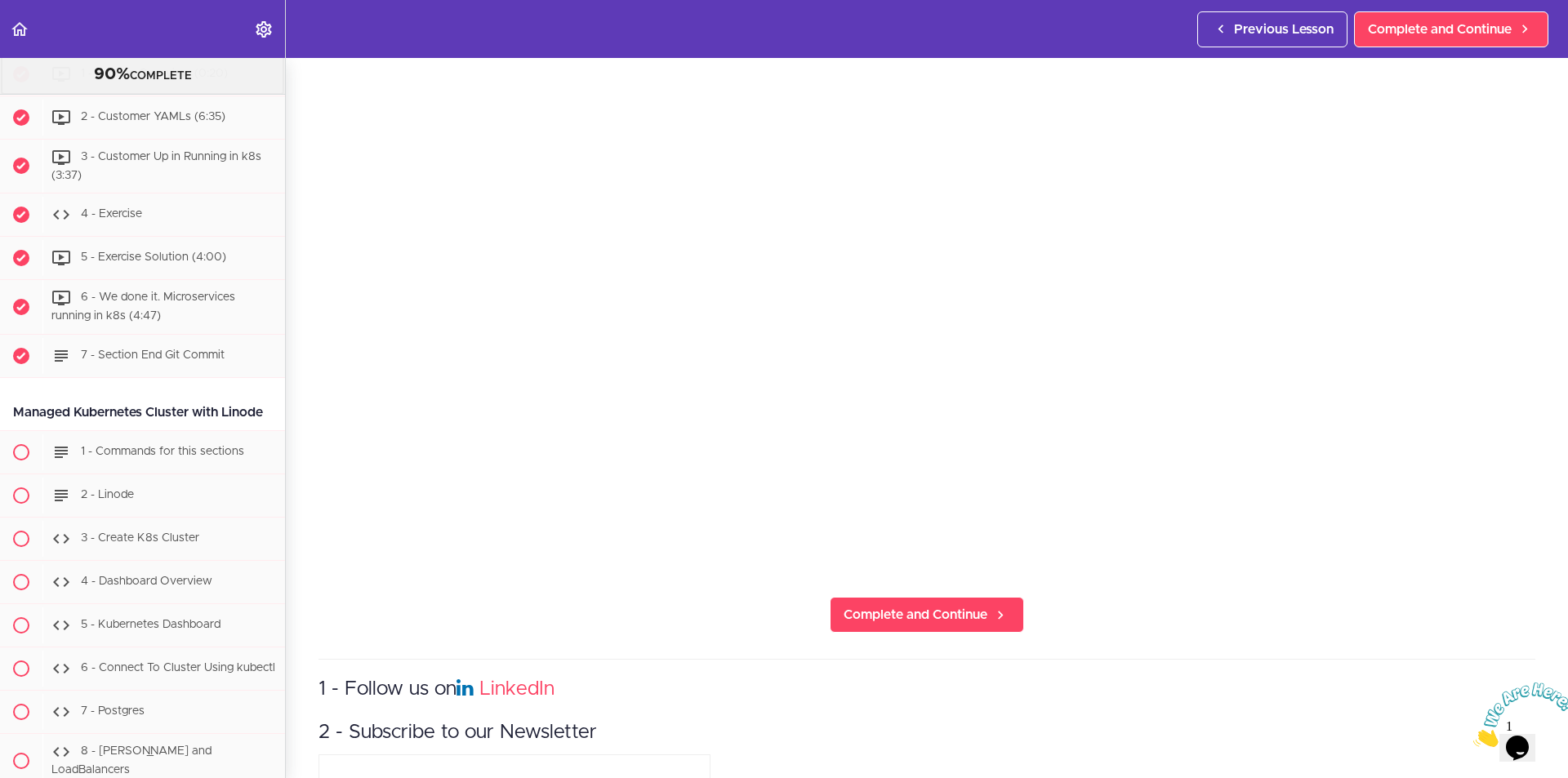
click at [171, 79] on span "1 - Section Overview (0:20)" at bounding box center [154, 73] width 147 height 11
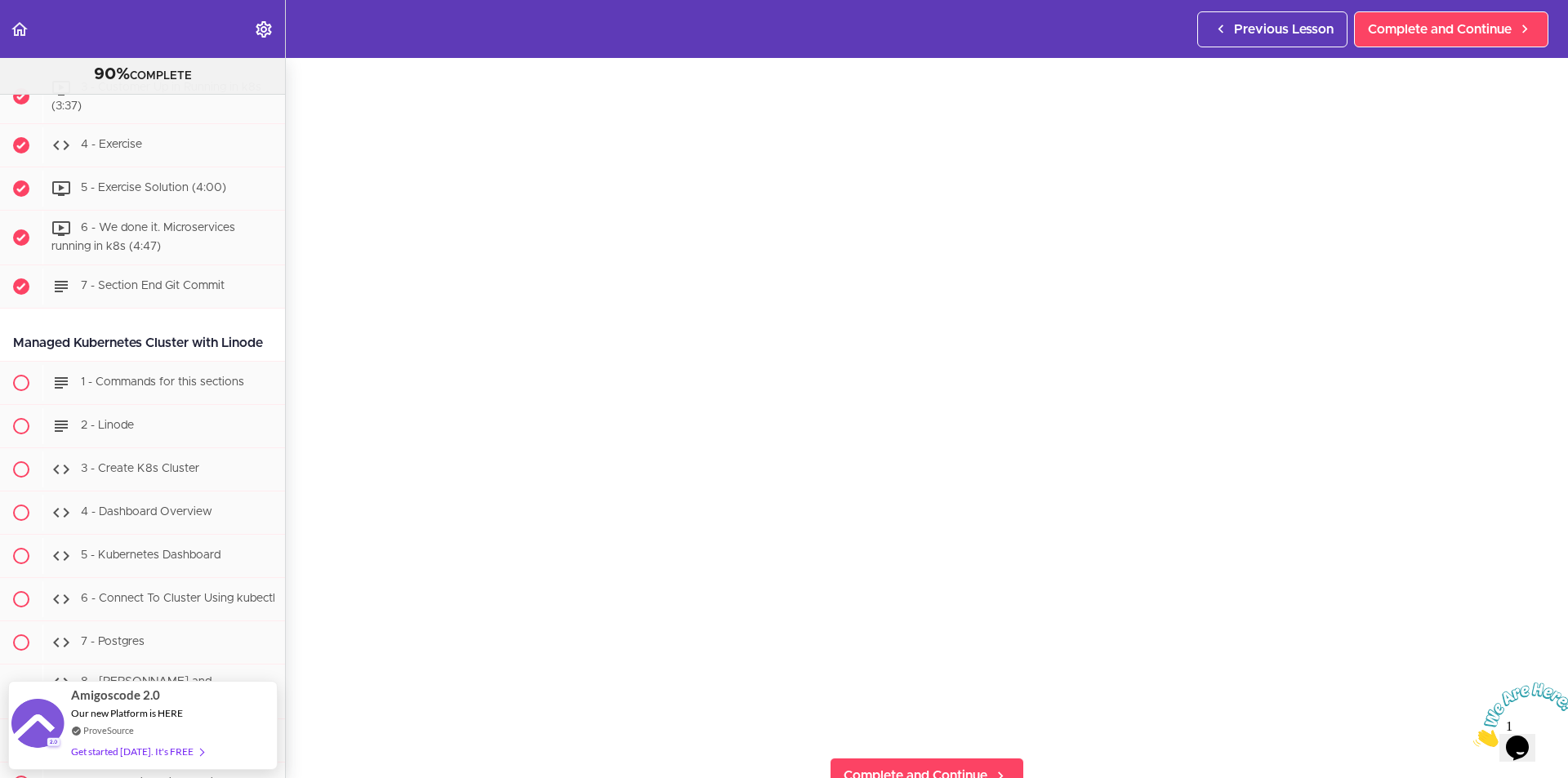
scroll to position [82, 0]
click at [195, 66] on div "2 - Customer YAMLs (6:35)" at bounding box center [164, 48] width 243 height 36
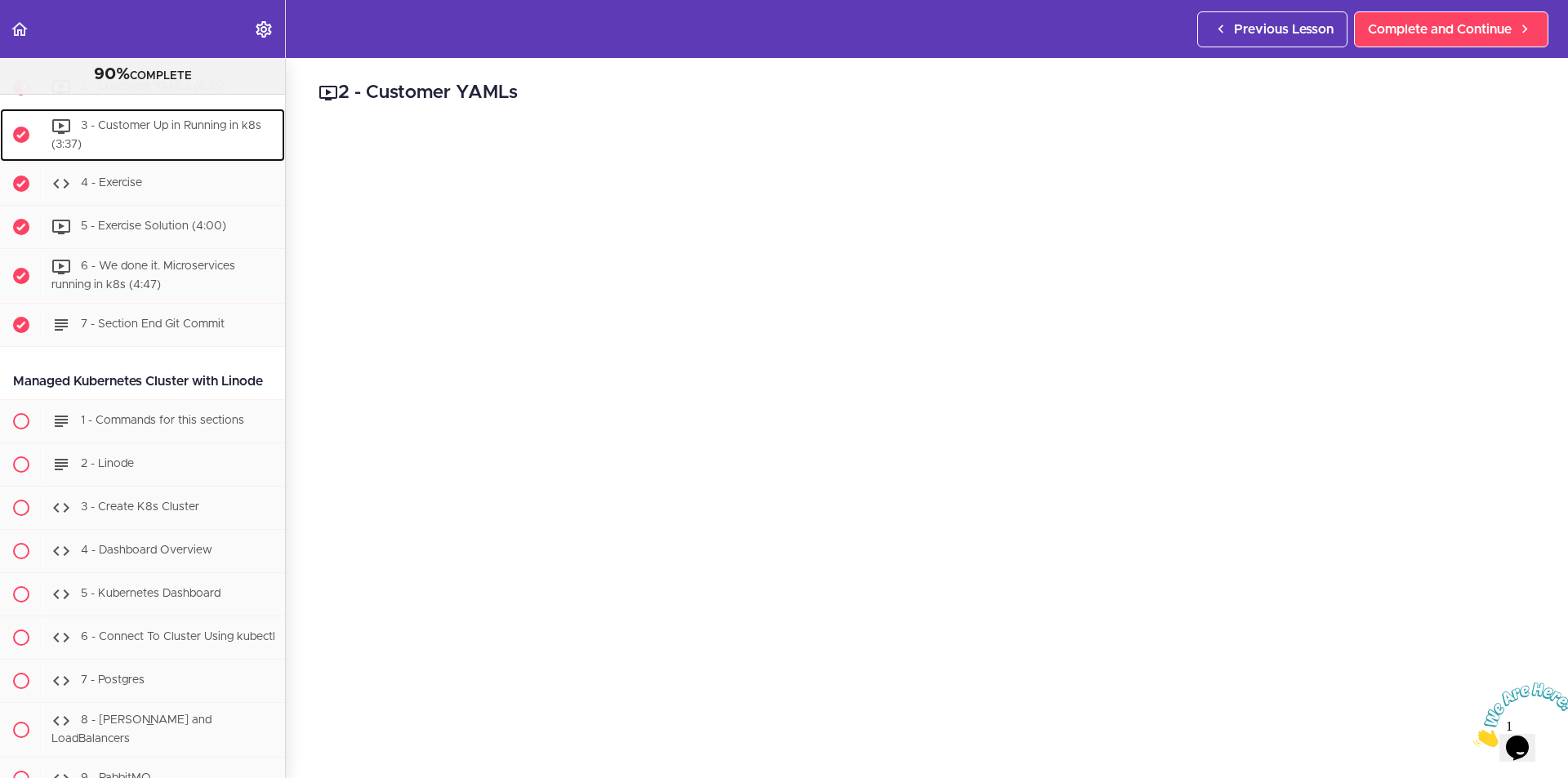
click at [133, 151] on span "3 - Customer Up in Running in k8s (3:37)" at bounding box center [157, 134] width 210 height 30
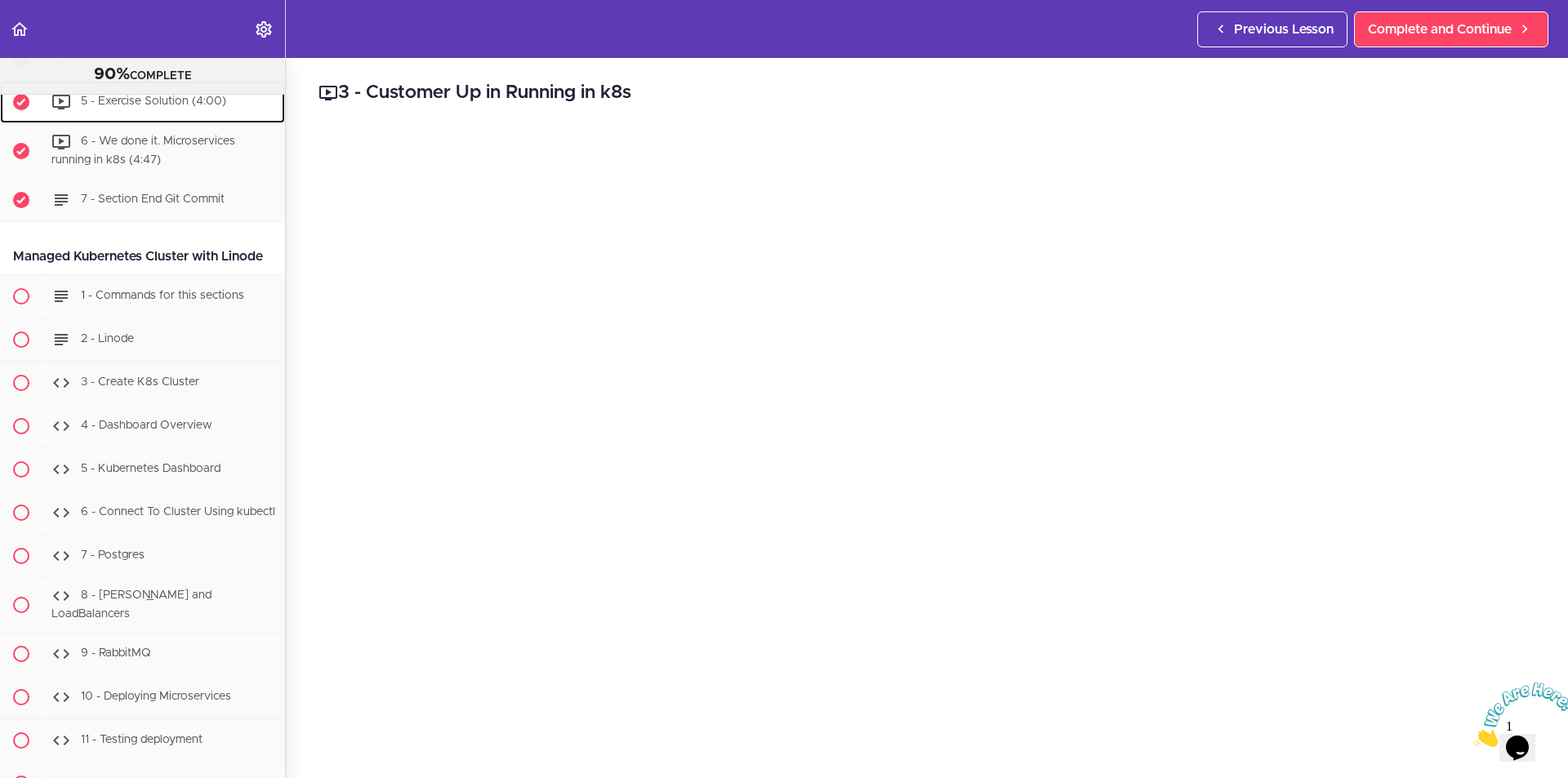
click at [166, 120] on div "5 - Exercise Solution (4:00)" at bounding box center [164, 102] width 243 height 36
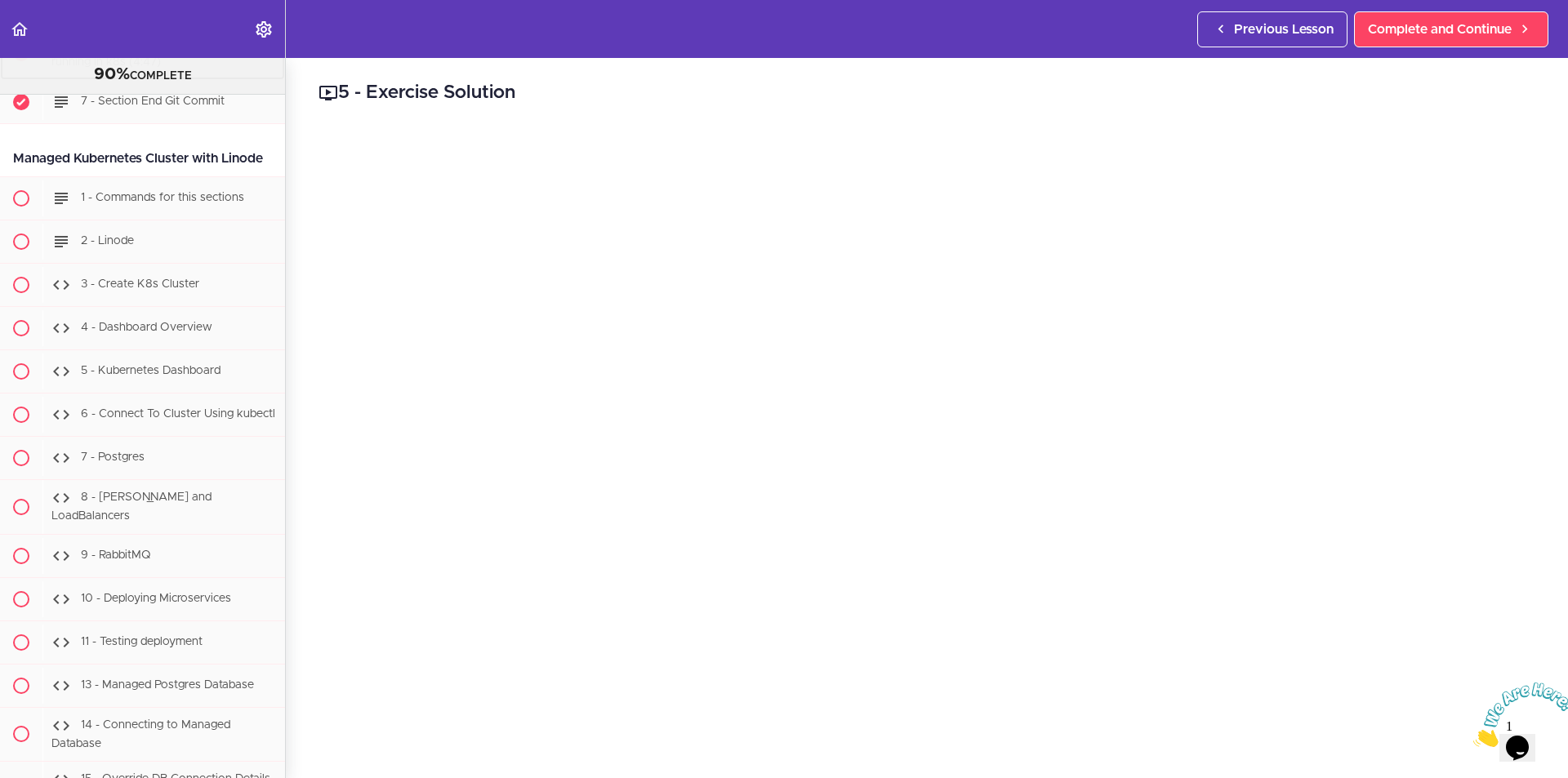
click at [164, 80] on div "6 - We done it. Microservices running in k8s (4:47)" at bounding box center [164, 52] width 243 height 54
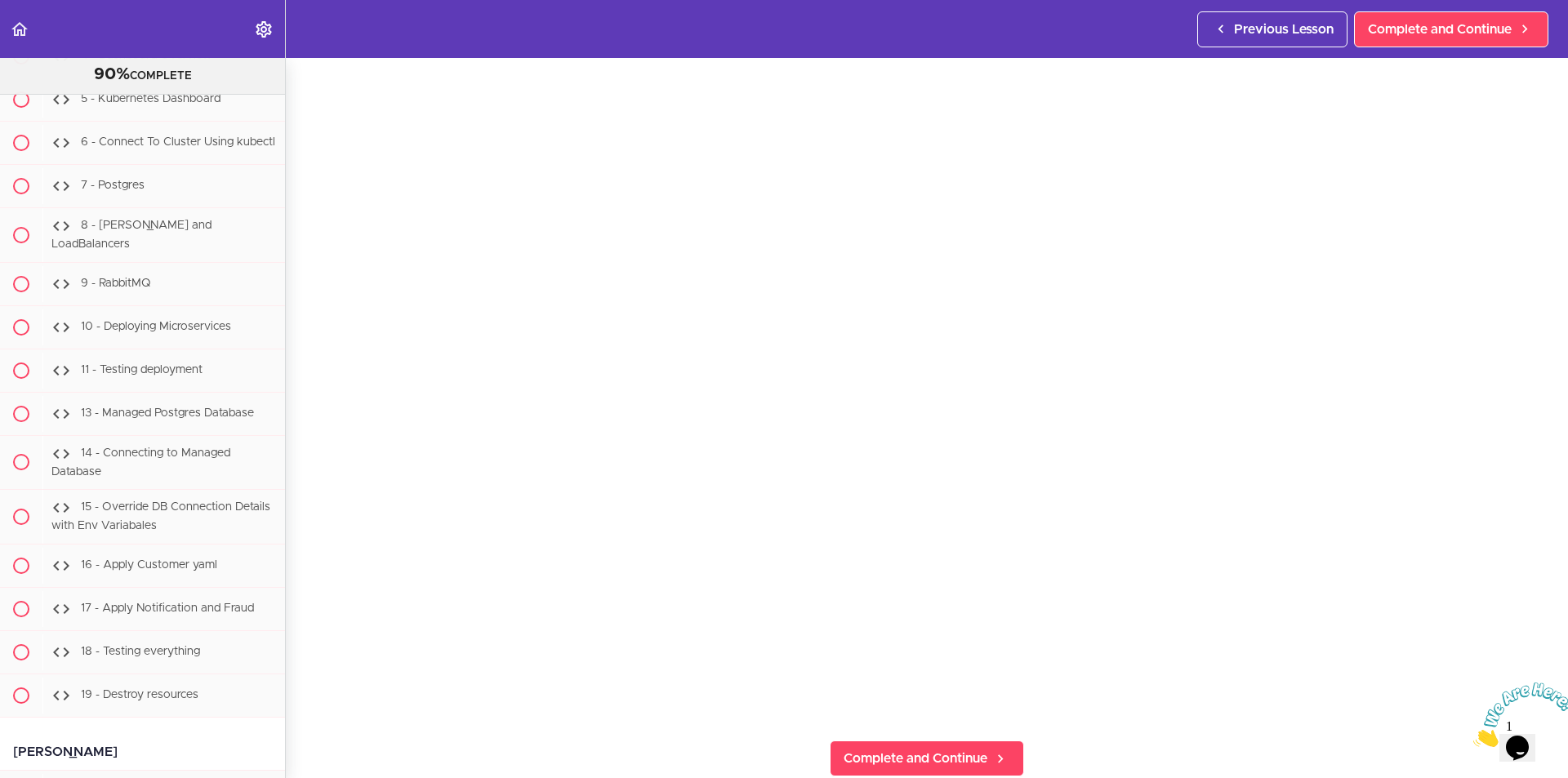
scroll to position [7277, 0]
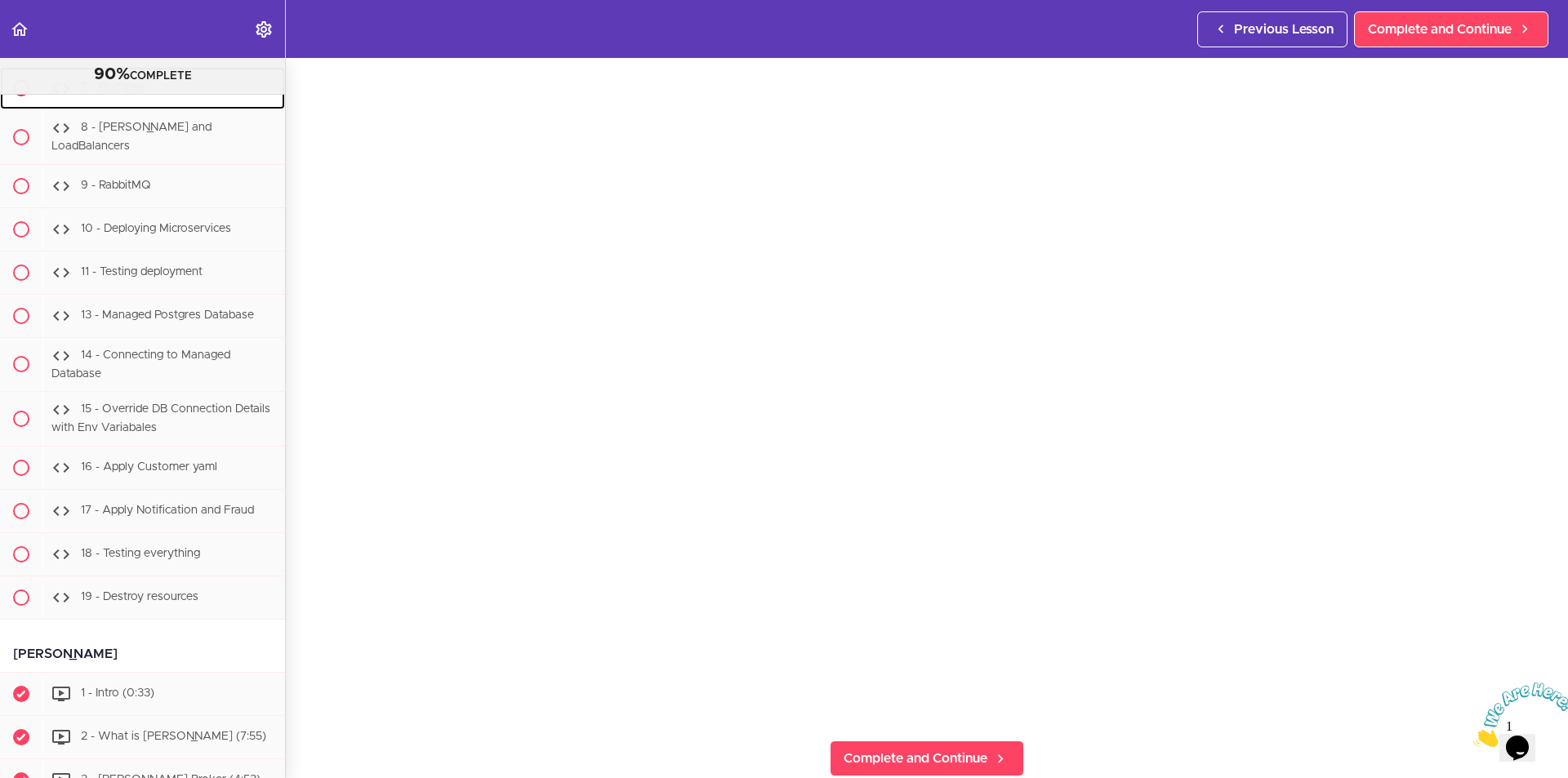
click at [103, 106] on div "7 - Postgres" at bounding box center [164, 89] width 243 height 36
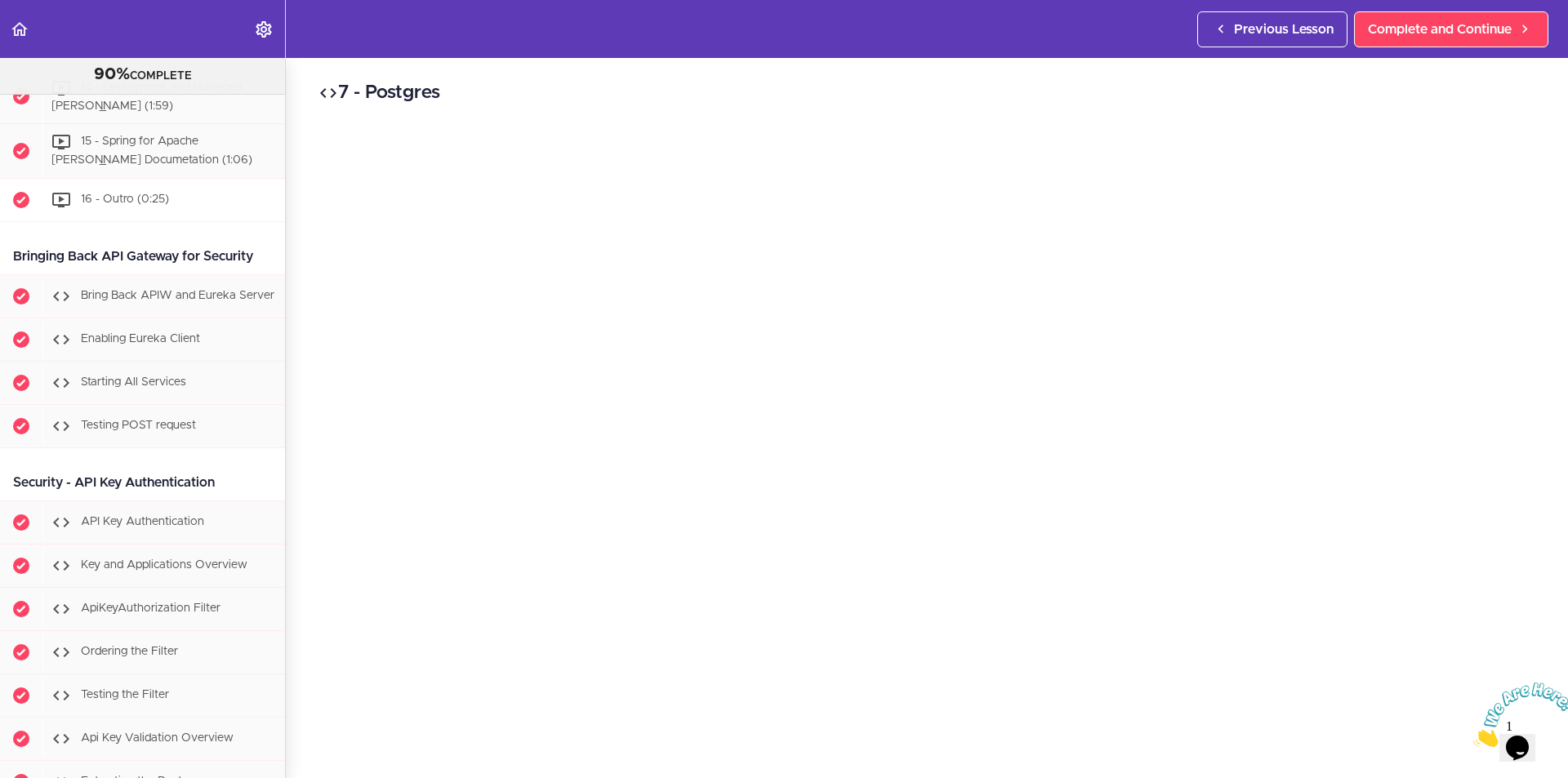
scroll to position [8550, 0]
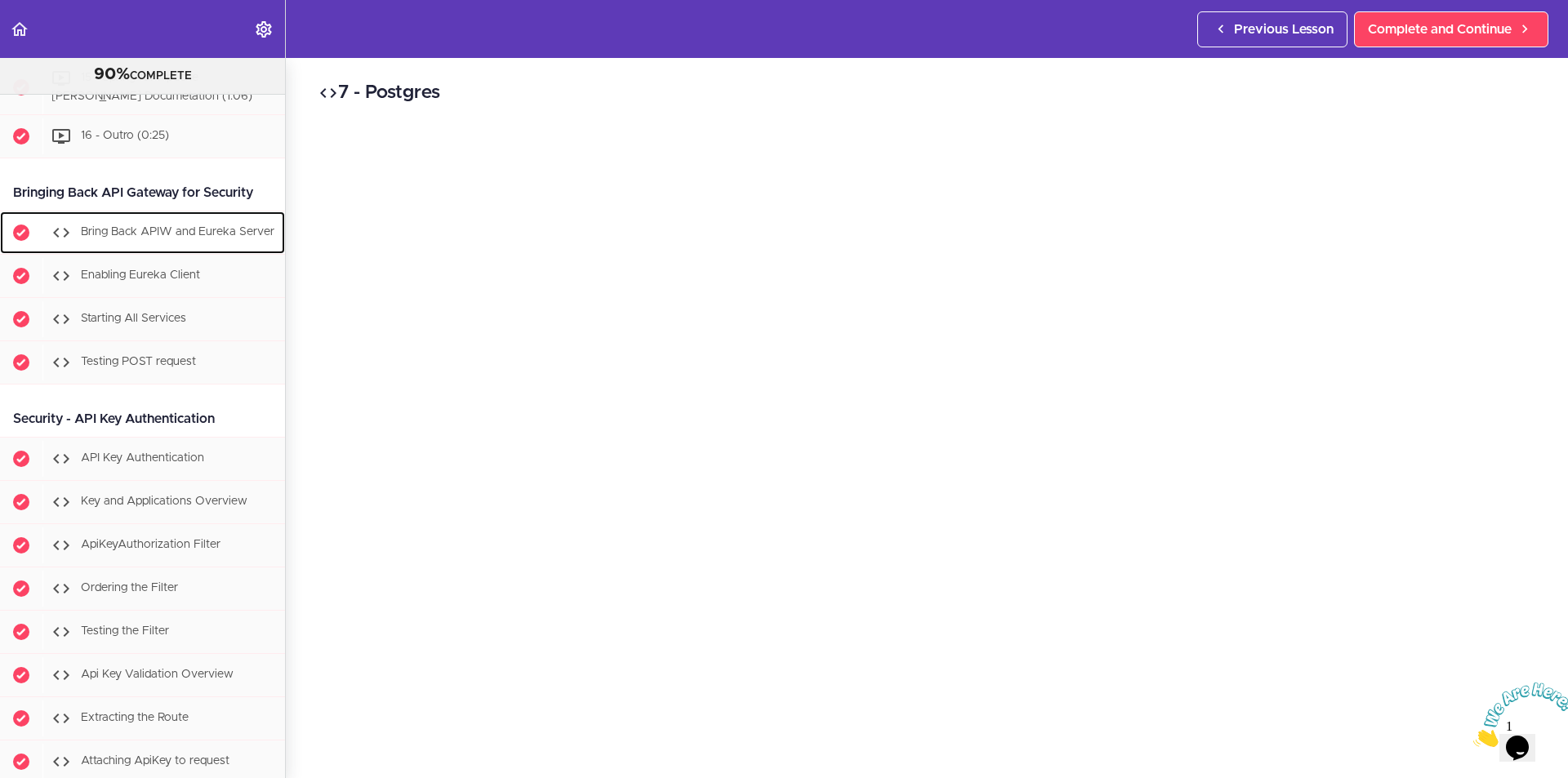
click at [129, 250] on div "Bring Back APIW and Eureka Server" at bounding box center [164, 232] width 243 height 36
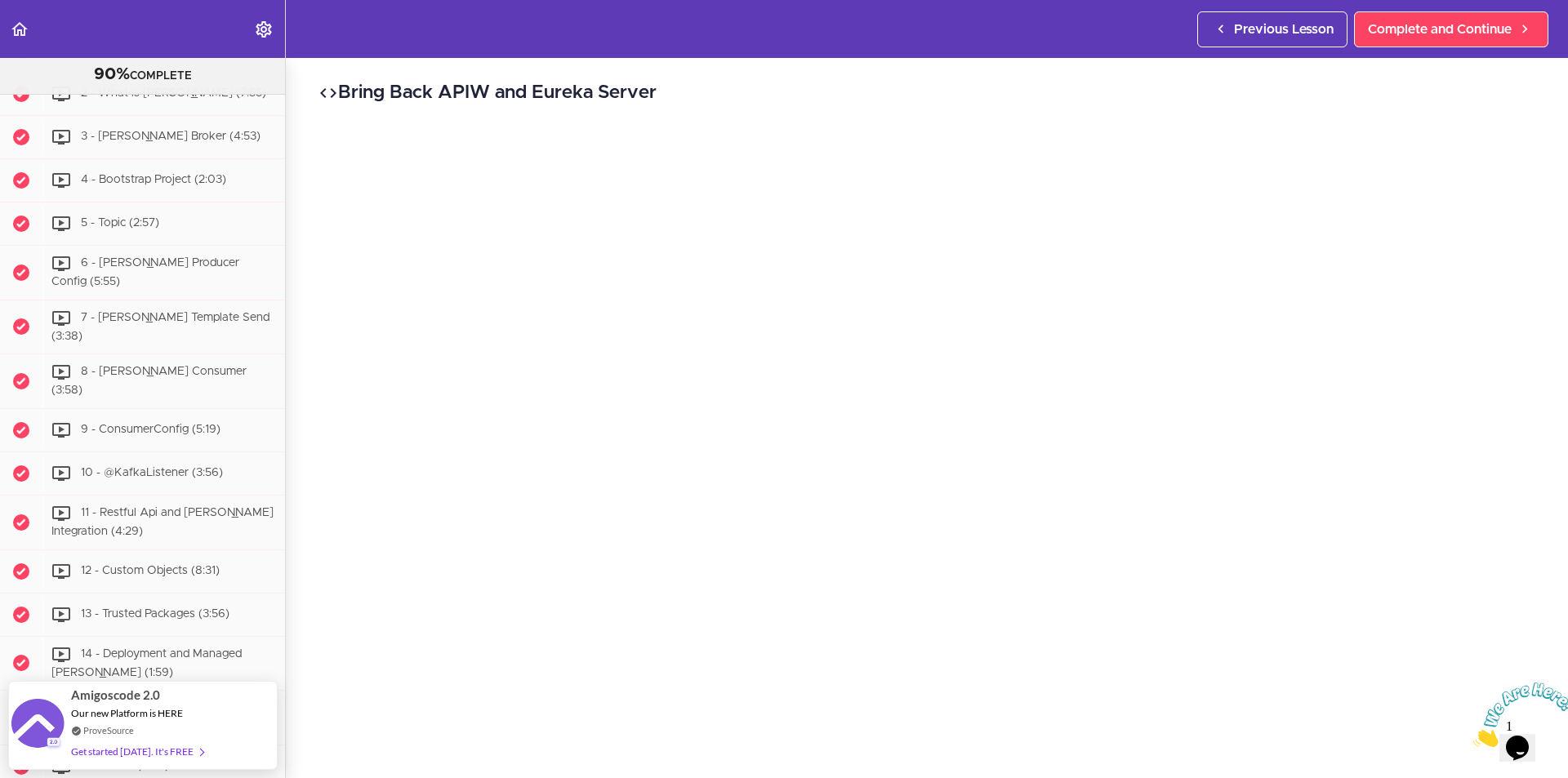
scroll to position [7897, 0]
